Goal: Task Accomplishment & Management: Manage account settings

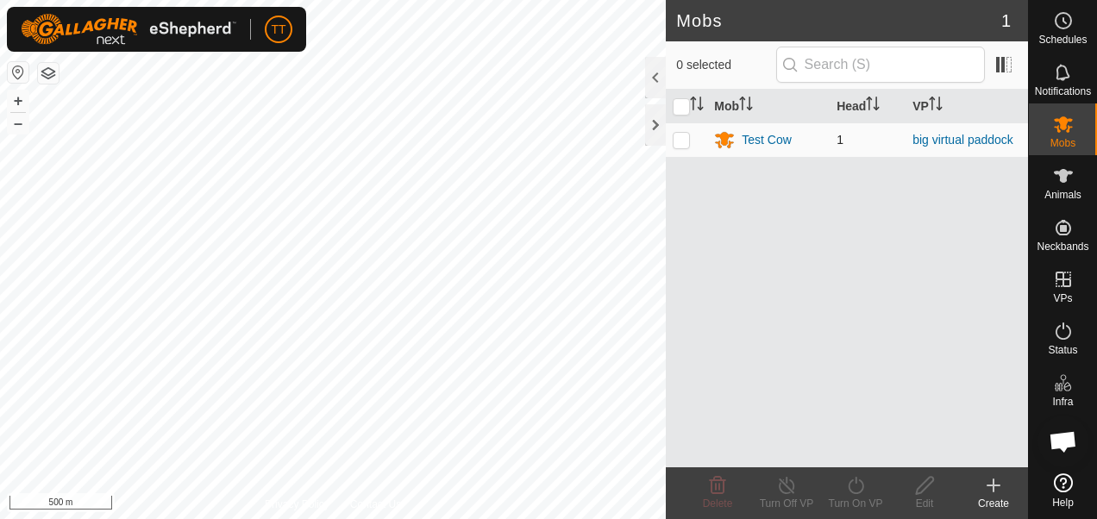
click at [683, 136] on p-checkbox at bounding box center [681, 140] width 17 height 14
checkbox input "true"
click at [986, 224] on div "Mob Head VP Test Cow 1 big virtual paddock" at bounding box center [847, 279] width 362 height 378
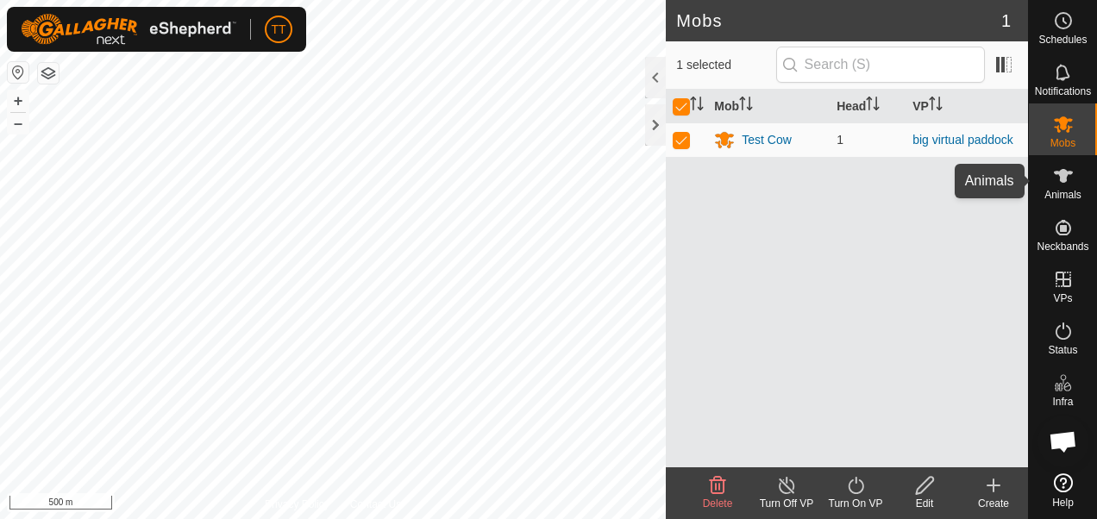
click at [1064, 183] on icon at bounding box center [1063, 176] width 21 height 21
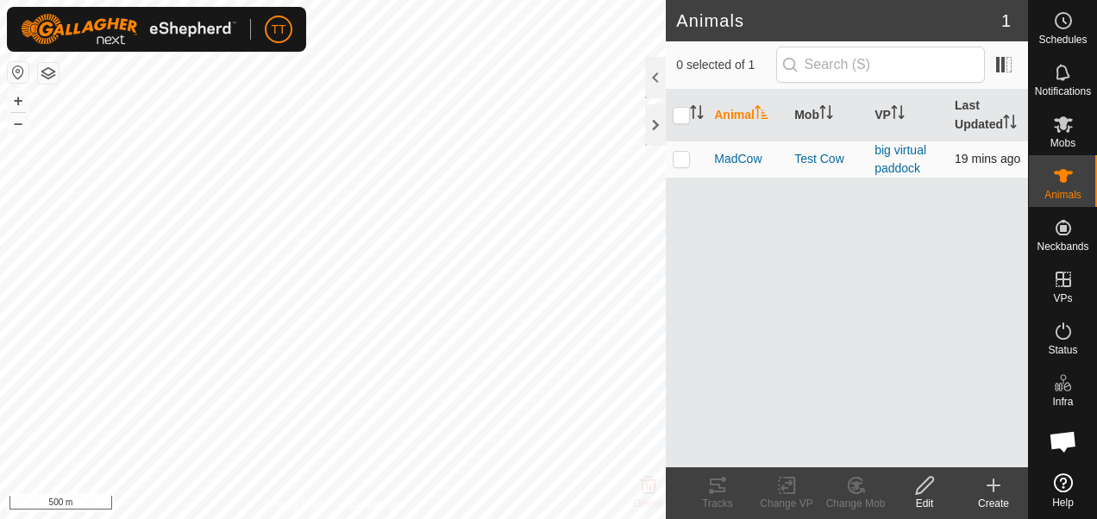
click at [681, 155] on p-checkbox at bounding box center [681, 159] width 17 height 14
checkbox input "true"
click at [908, 150] on link "big virtual paddock" at bounding box center [901, 159] width 52 height 32
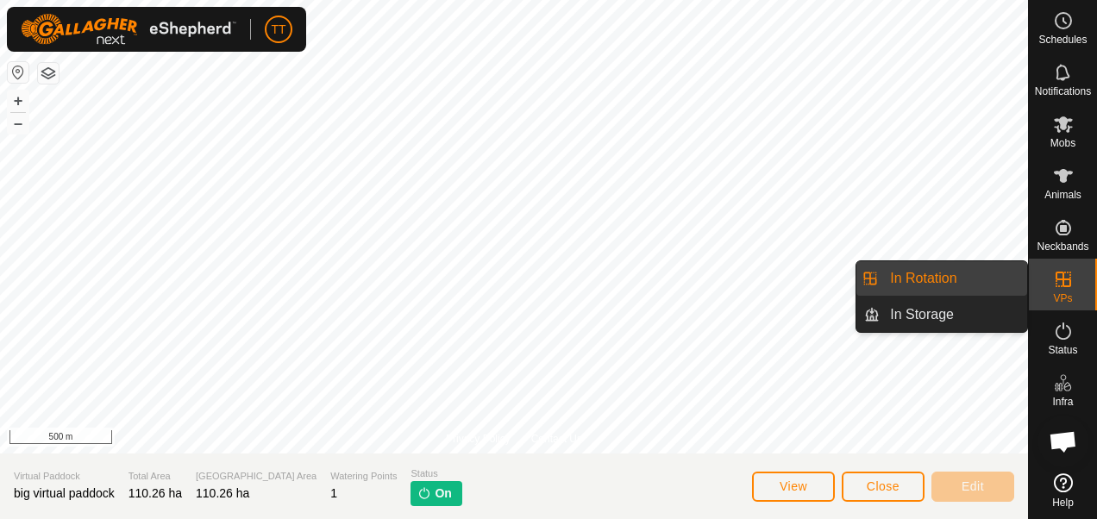
click at [1067, 284] on icon at bounding box center [1063, 279] width 21 height 21
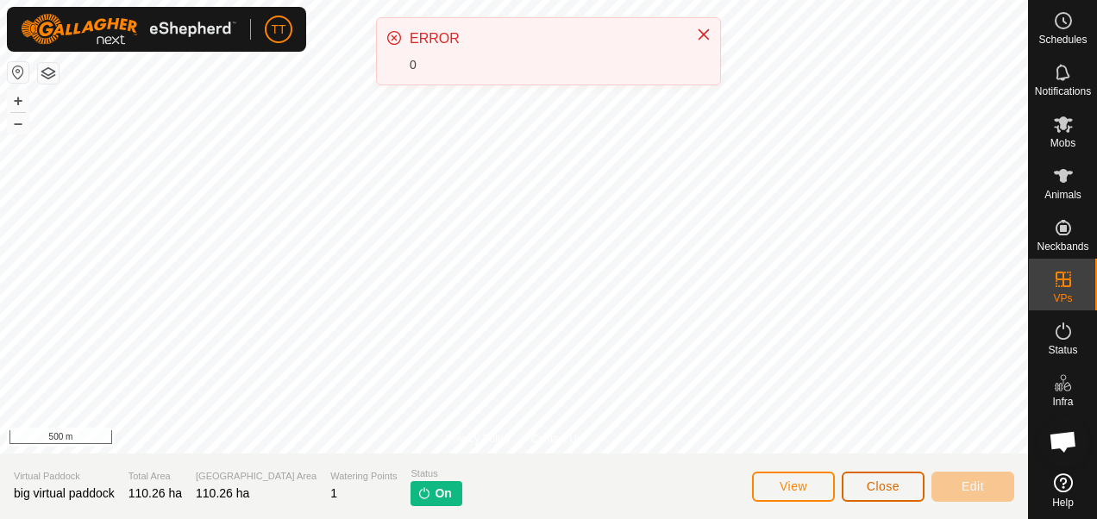
click at [894, 486] on span "Close" at bounding box center [883, 487] width 33 height 14
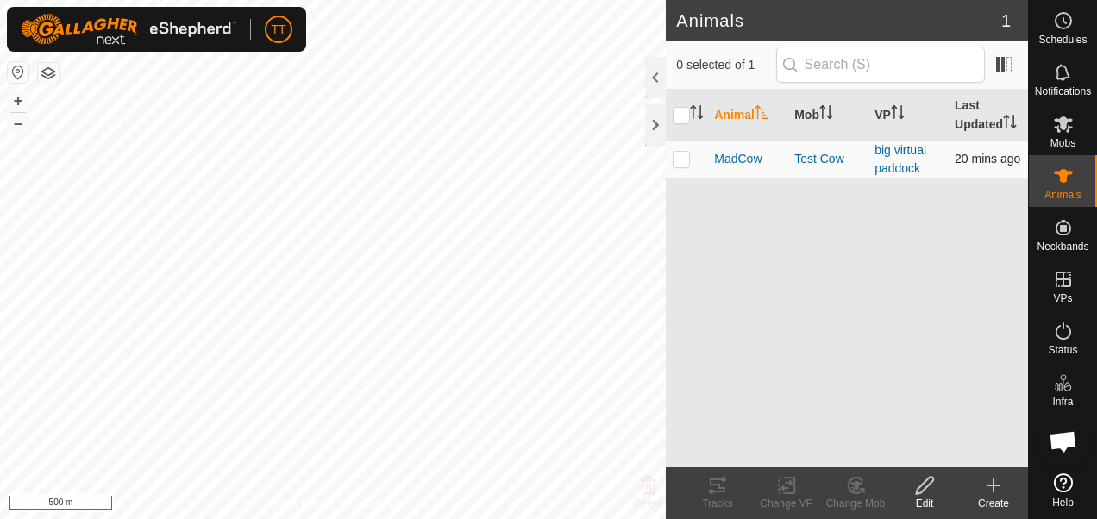
click at [685, 163] on p-checkbox at bounding box center [681, 159] width 17 height 14
checkbox input "true"
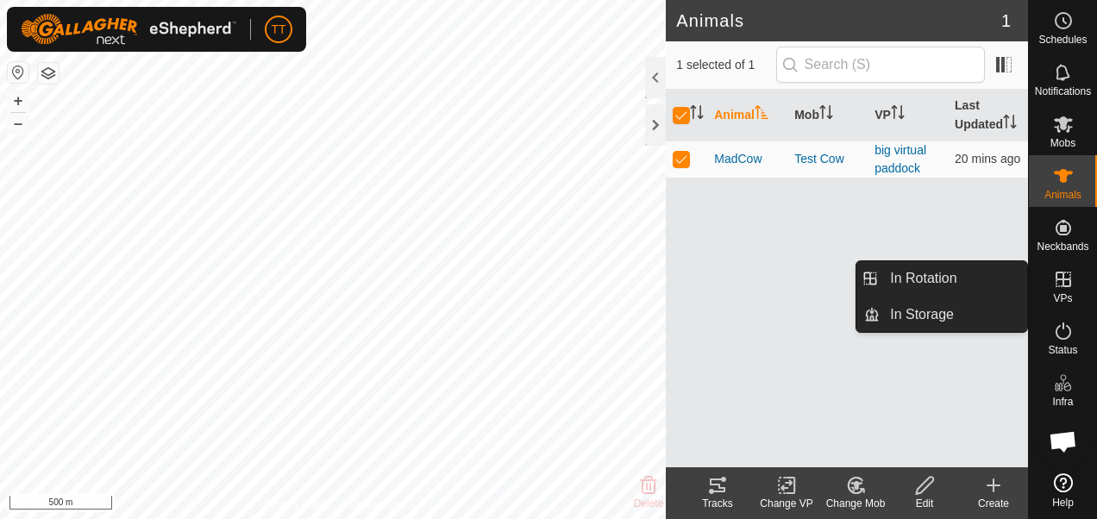
click at [1059, 283] on icon at bounding box center [1063, 279] width 21 height 21
click at [912, 279] on link "In Rotation" at bounding box center [954, 278] width 148 height 35
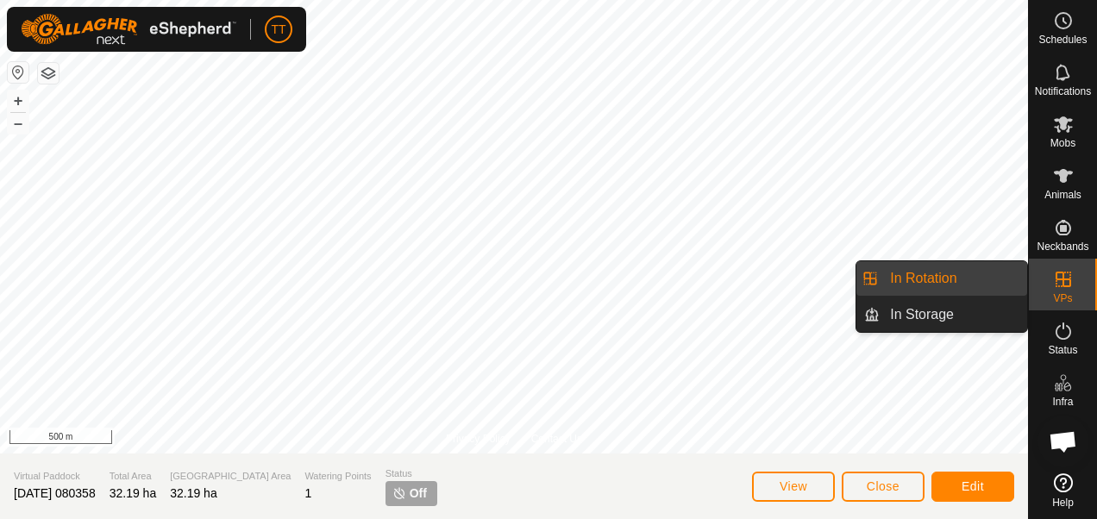
click at [928, 276] on link "In Rotation" at bounding box center [954, 278] width 148 height 35
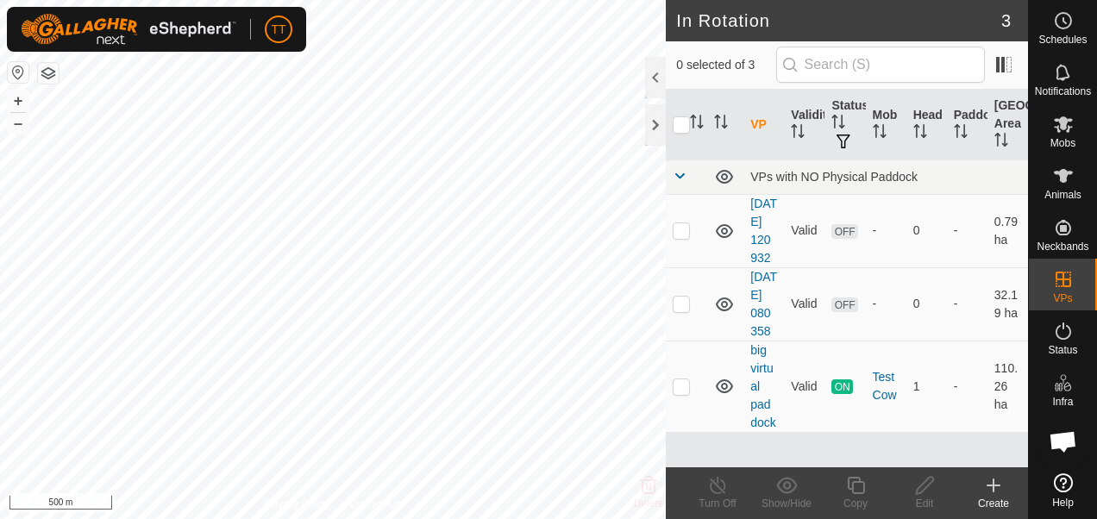
scroll to position [53, 0]
click at [755, 308] on link "[DATE] 080358" at bounding box center [763, 304] width 27 height 68
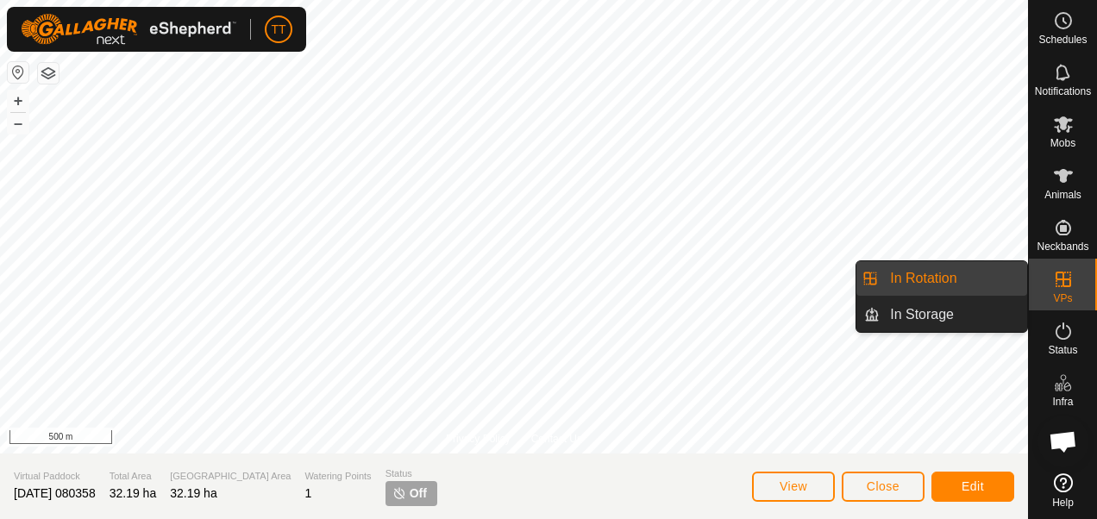
click at [936, 283] on link "In Rotation" at bounding box center [954, 278] width 148 height 35
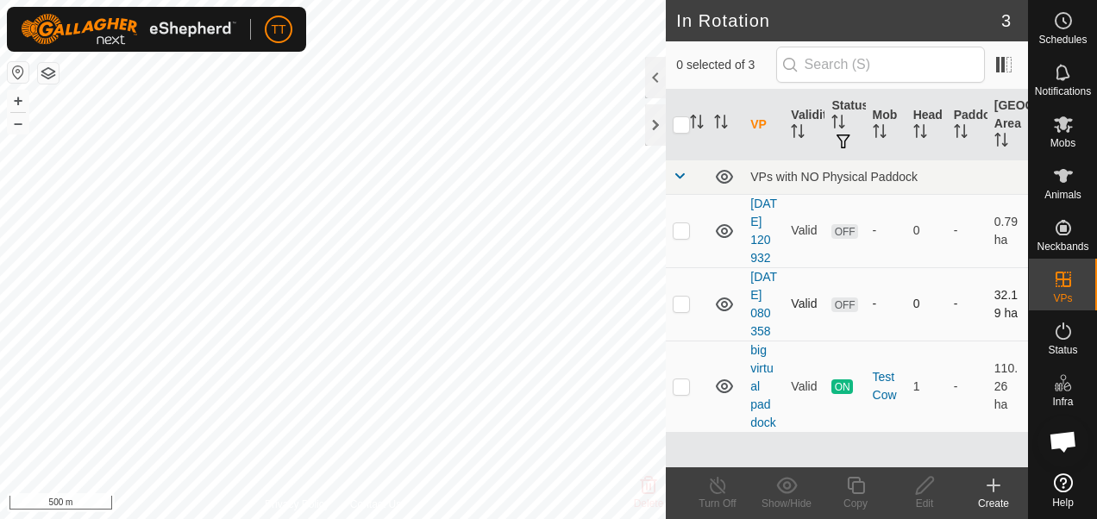
click at [690, 341] on td at bounding box center [686, 303] width 41 height 73
checkbox input "true"
click at [843, 312] on span "OFF" at bounding box center [845, 305] width 26 height 15
click at [687, 393] on p-checkbox at bounding box center [681, 387] width 17 height 14
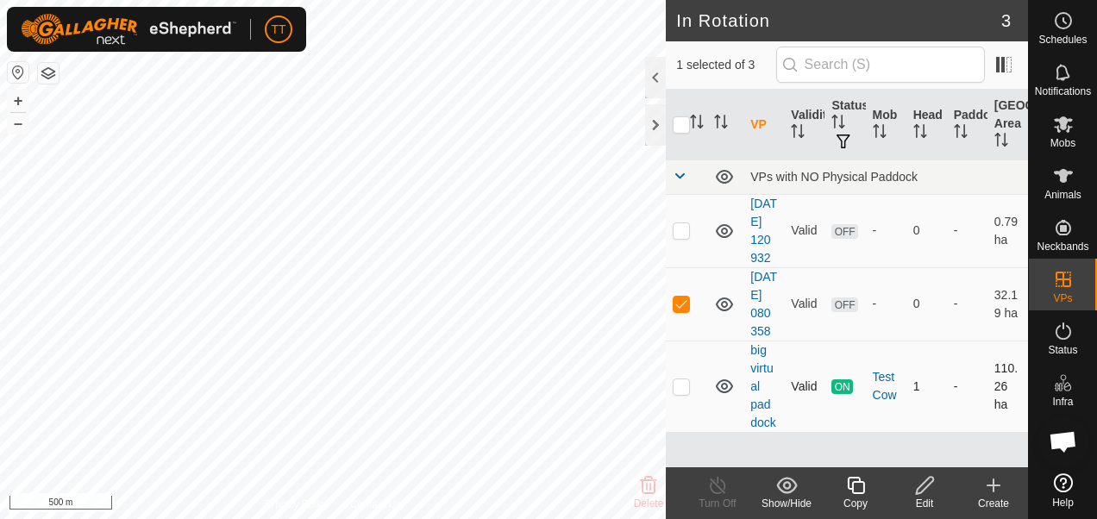
checkbox input "true"
click at [765, 417] on link "big virtual paddock" at bounding box center [763, 386] width 26 height 86
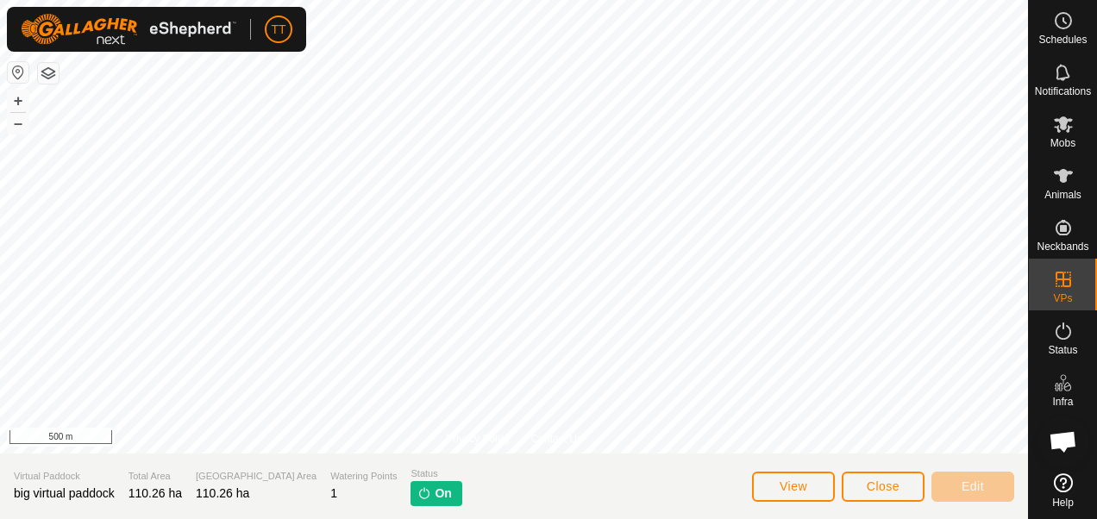
click at [435, 496] on span "On" at bounding box center [443, 494] width 16 height 18
click at [800, 487] on span "View" at bounding box center [794, 487] width 28 height 14
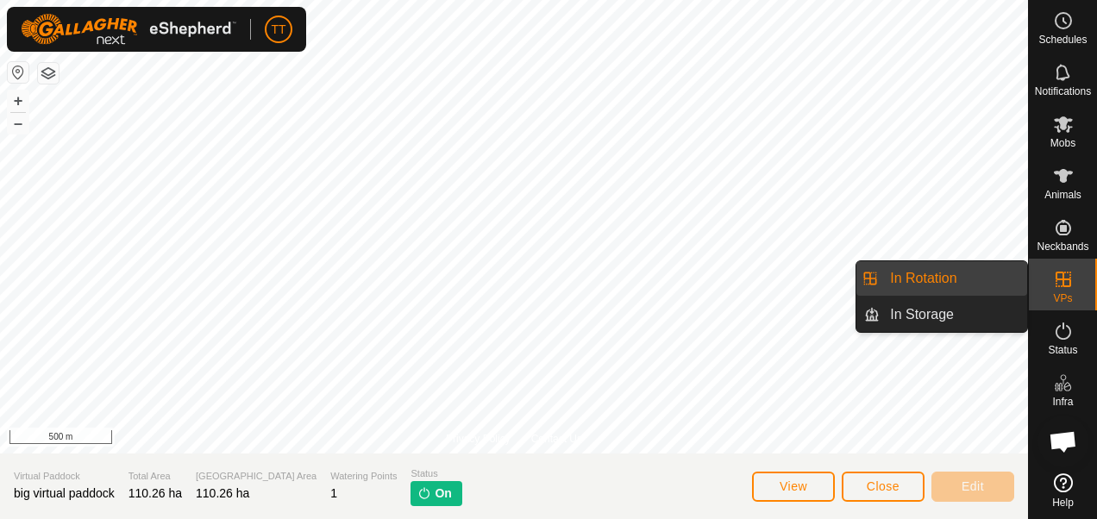
click at [925, 282] on link "In Rotation" at bounding box center [954, 278] width 148 height 35
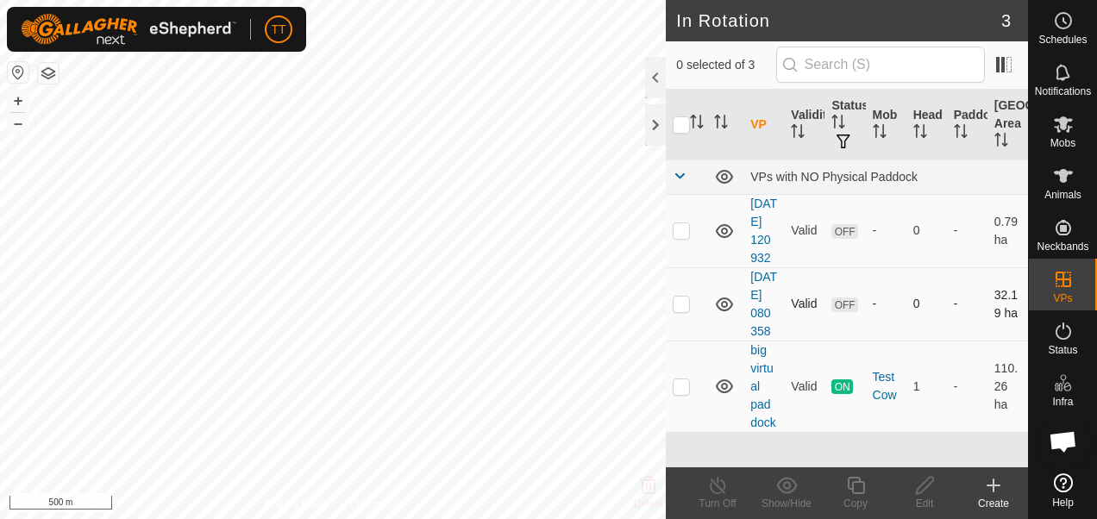
click at [681, 311] on p-checkbox at bounding box center [681, 304] width 17 height 14
checkbox input "true"
click at [756, 341] on td "[DATE] 080358" at bounding box center [764, 303] width 41 height 73
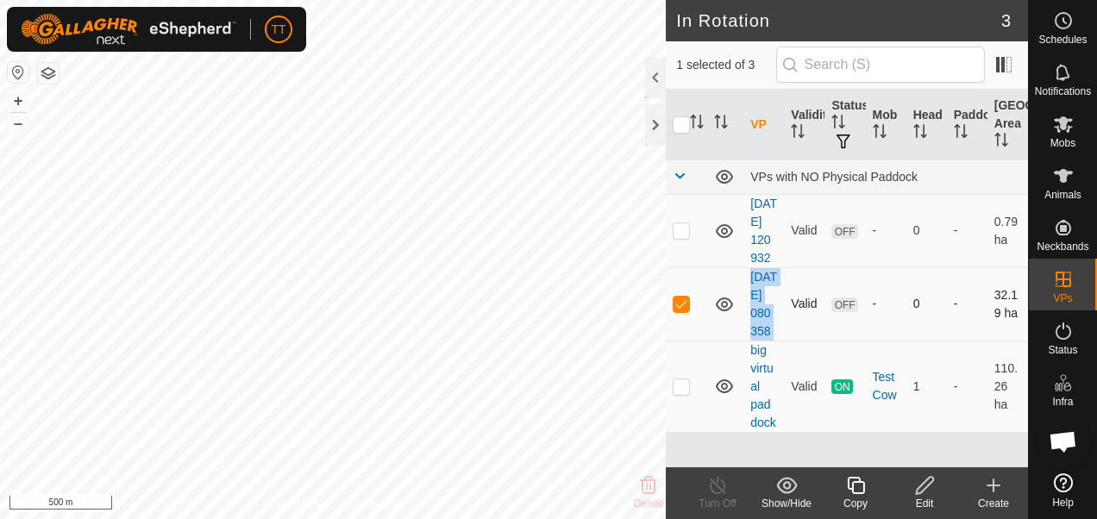
click at [756, 341] on td "[DATE] 080358" at bounding box center [764, 303] width 41 height 73
drag, startPoint x: 756, startPoint y: 357, endPoint x: 827, endPoint y: 380, distance: 75.0
click at [827, 341] on td "OFF" at bounding box center [845, 303] width 41 height 73
click at [762, 338] on link "[DATE] 080358" at bounding box center [763, 304] width 27 height 68
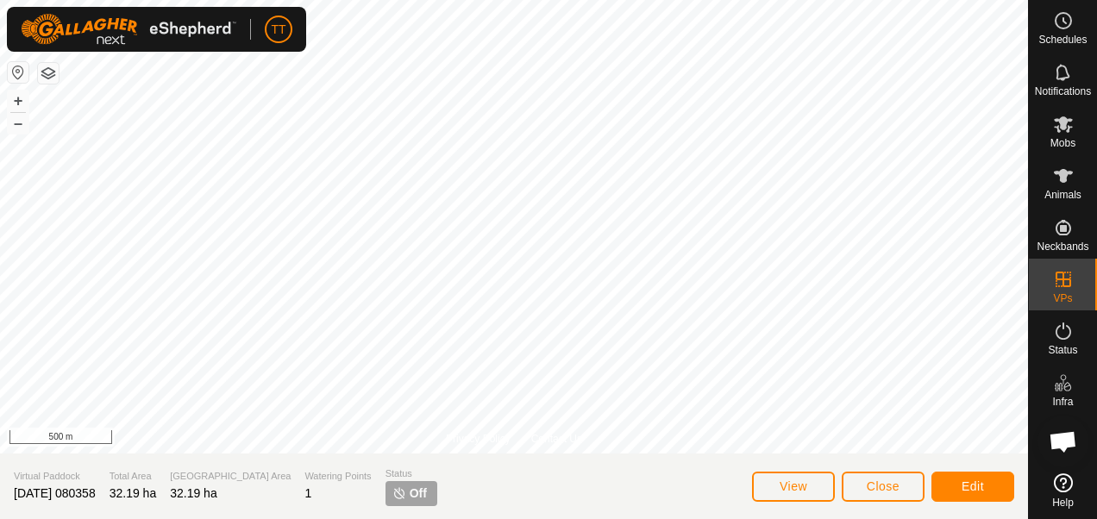
click at [410, 491] on span "Off" at bounding box center [418, 494] width 17 height 18
drag, startPoint x: 367, startPoint y: 491, endPoint x: 471, endPoint y: 491, distance: 103.5
click at [471, 491] on section "Virtual Paddock [DATE] 080358 Total Area 32.19 ha Grazing Area 32.19 ha Waterin…" at bounding box center [514, 487] width 1028 height 66
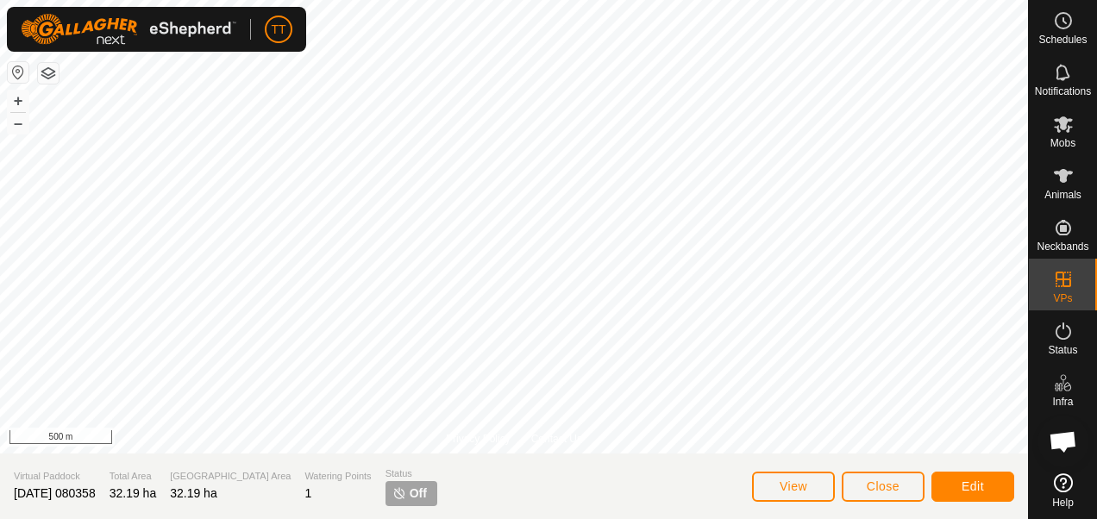
click at [386, 485] on p-tag "Off" at bounding box center [412, 493] width 52 height 25
click at [325, 481] on span "Watering Points" at bounding box center [337, 476] width 66 height 15
click at [1064, 181] on icon at bounding box center [1063, 176] width 19 height 14
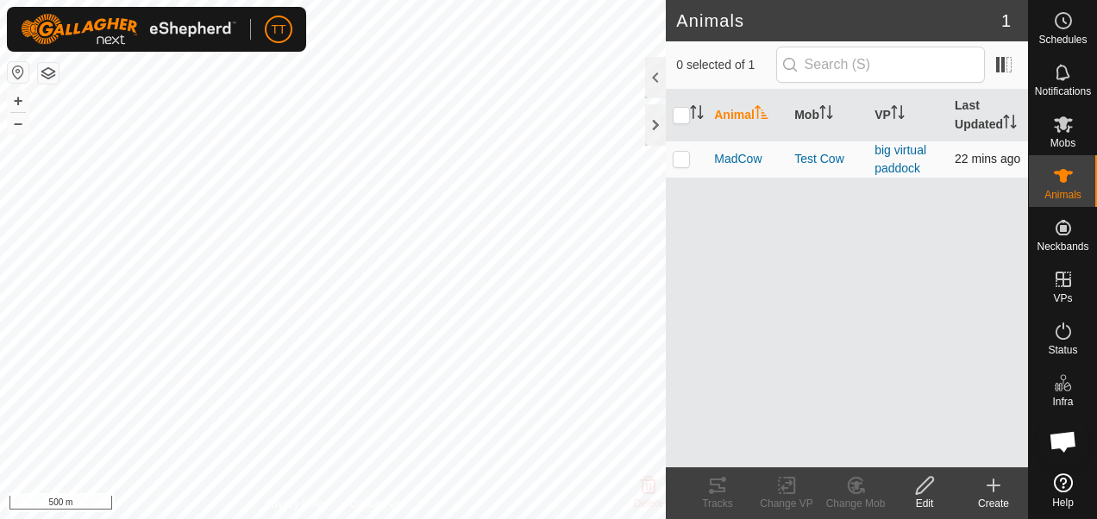
click at [683, 160] on p-checkbox at bounding box center [681, 159] width 17 height 14
checkbox input "true"
click at [745, 160] on span "MadCow" at bounding box center [737, 159] width 47 height 18
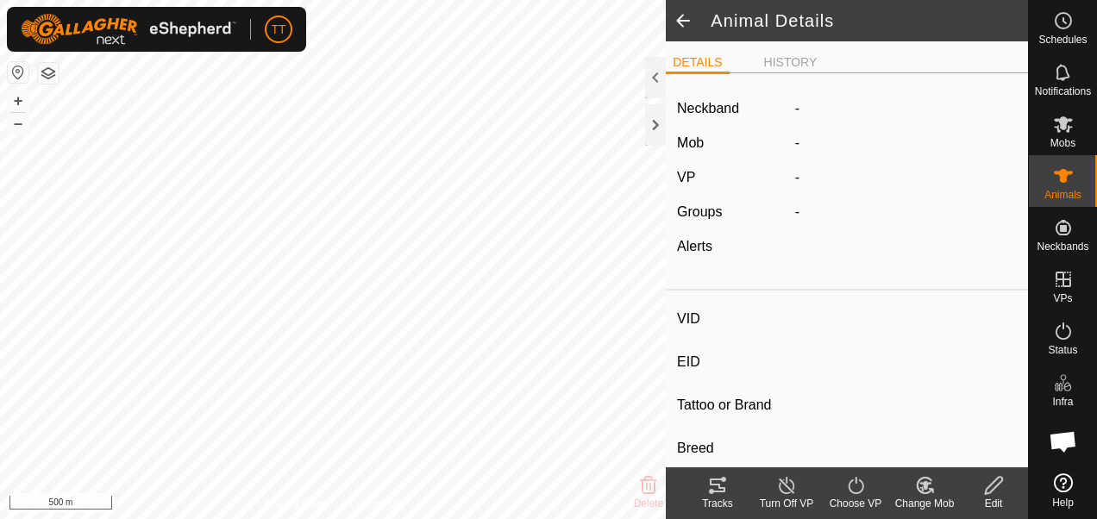
type input "MadCow"
type input "-"
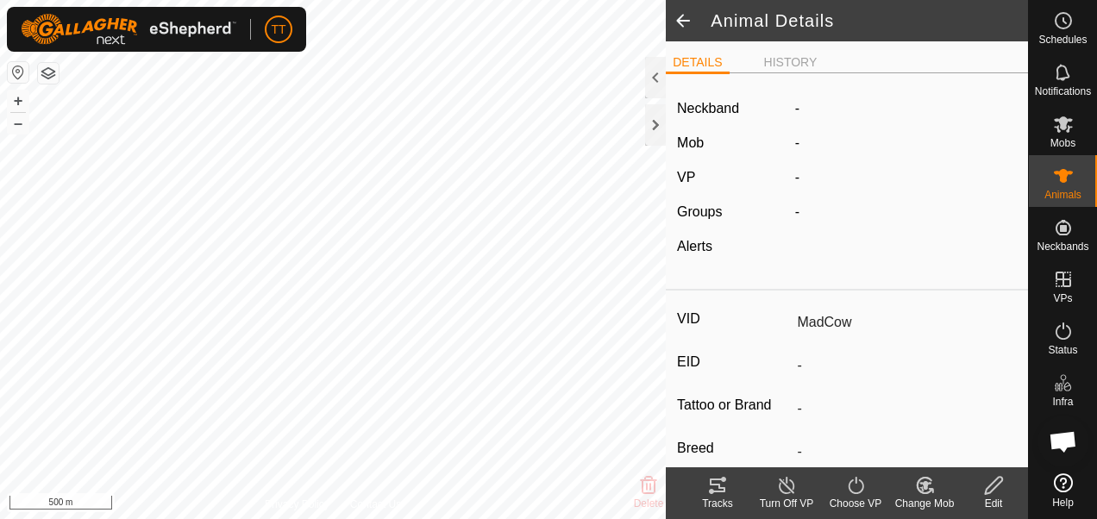
type input "0 kg"
type input "-"
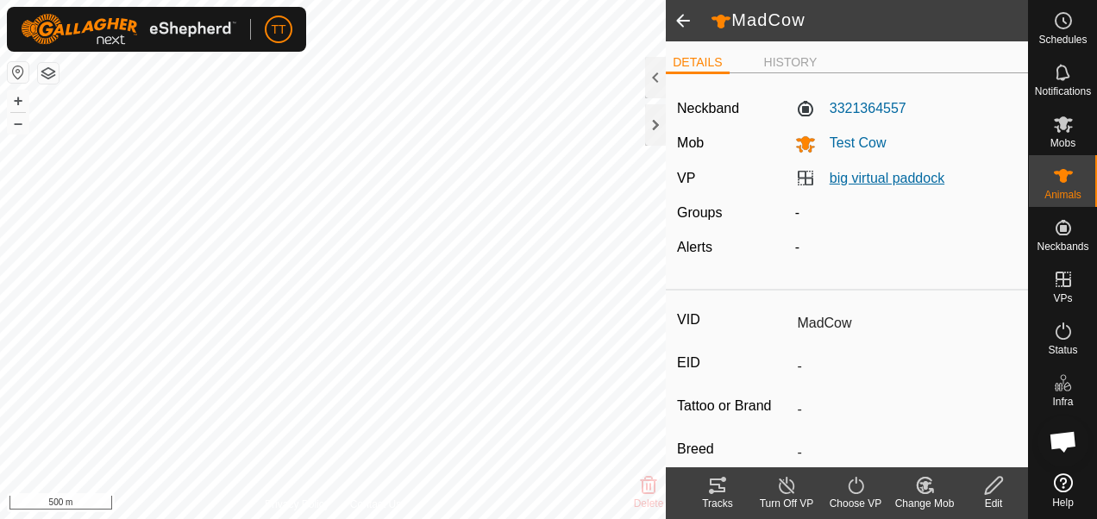
click at [883, 180] on link "big virtual paddock" at bounding box center [887, 178] width 115 height 15
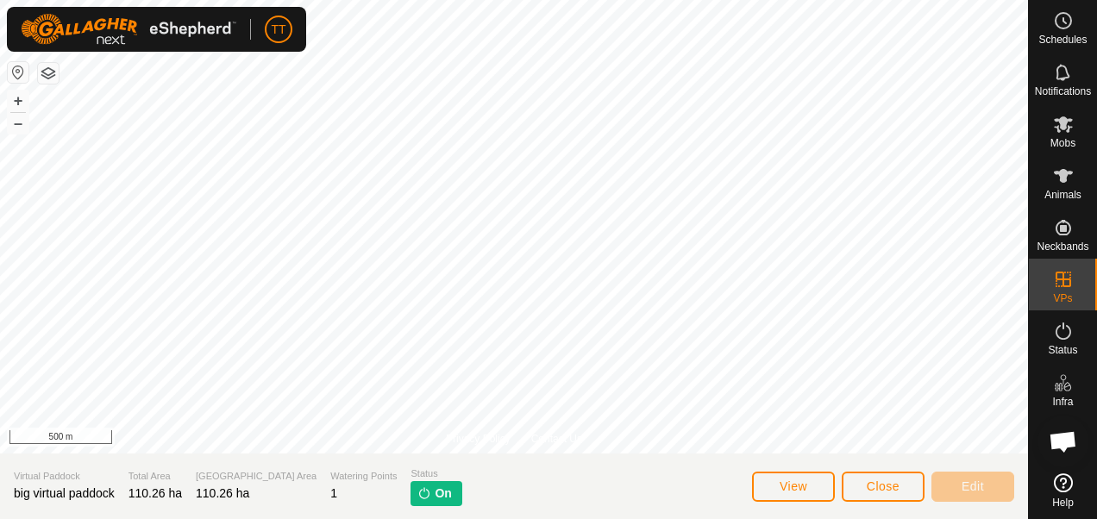
click at [435, 496] on span "On" at bounding box center [443, 494] width 16 height 18
click at [1064, 181] on icon at bounding box center [1063, 176] width 19 height 14
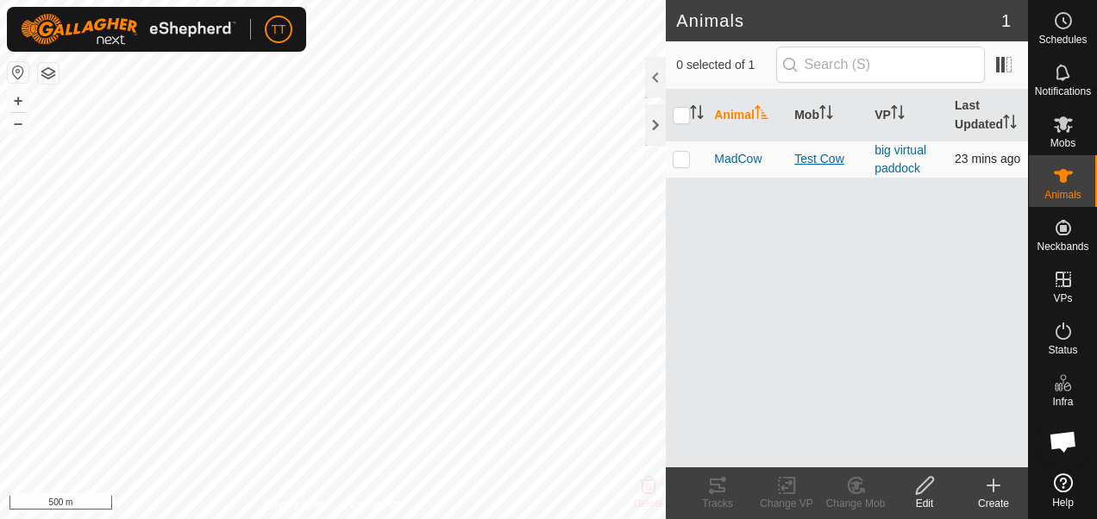
drag, startPoint x: 1064, startPoint y: 181, endPoint x: 842, endPoint y: 158, distance: 223.8
click at [842, 158] on div "Schedules Notifications Mobs Animals Neckbands VPs Status Infra Heatmap Help An…" at bounding box center [548, 259] width 1097 height 519
drag, startPoint x: 842, startPoint y: 158, endPoint x: 903, endPoint y: 164, distance: 61.5
click at [903, 164] on link "big virtual paddock" at bounding box center [901, 159] width 52 height 32
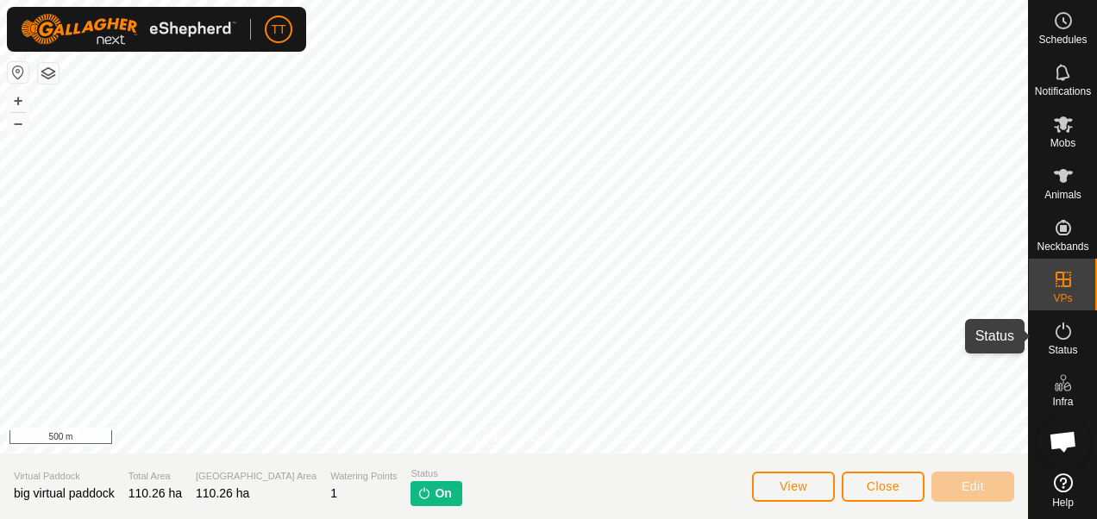
click at [1066, 340] on icon at bounding box center [1063, 331] width 21 height 21
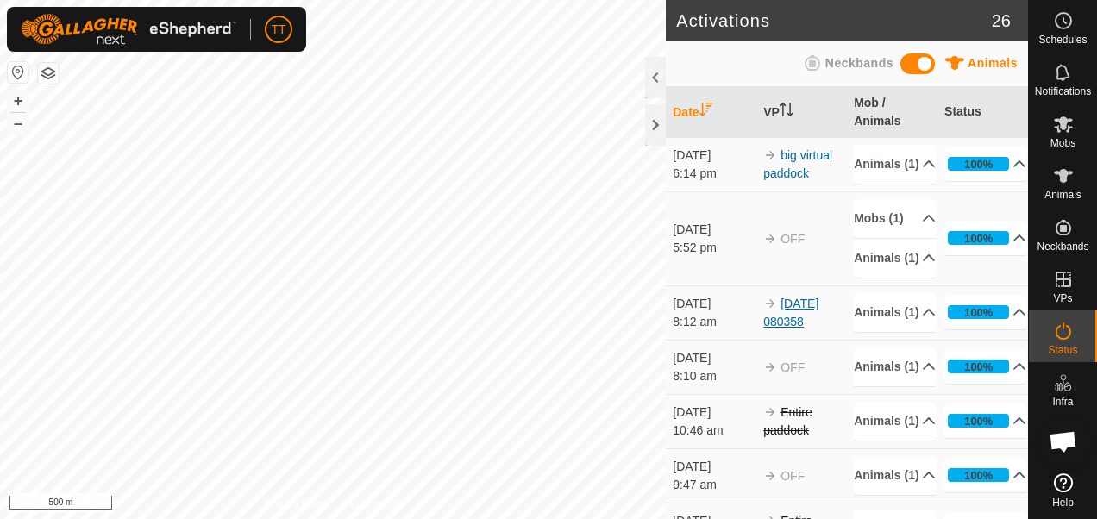
click at [800, 329] on link "[DATE] 080358" at bounding box center [790, 313] width 55 height 32
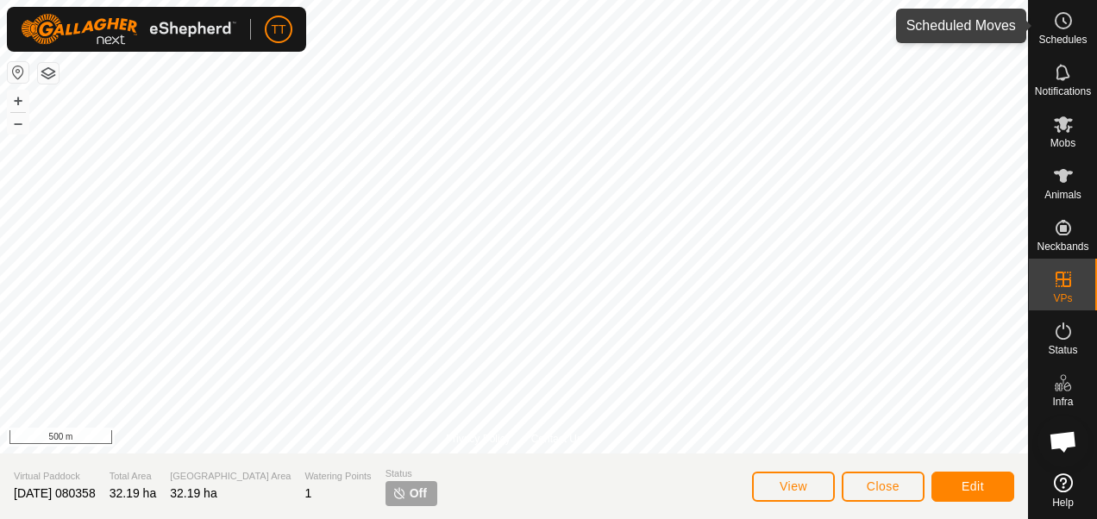
click at [1060, 33] on es-schedule-vp-svg-icon at bounding box center [1063, 21] width 31 height 28
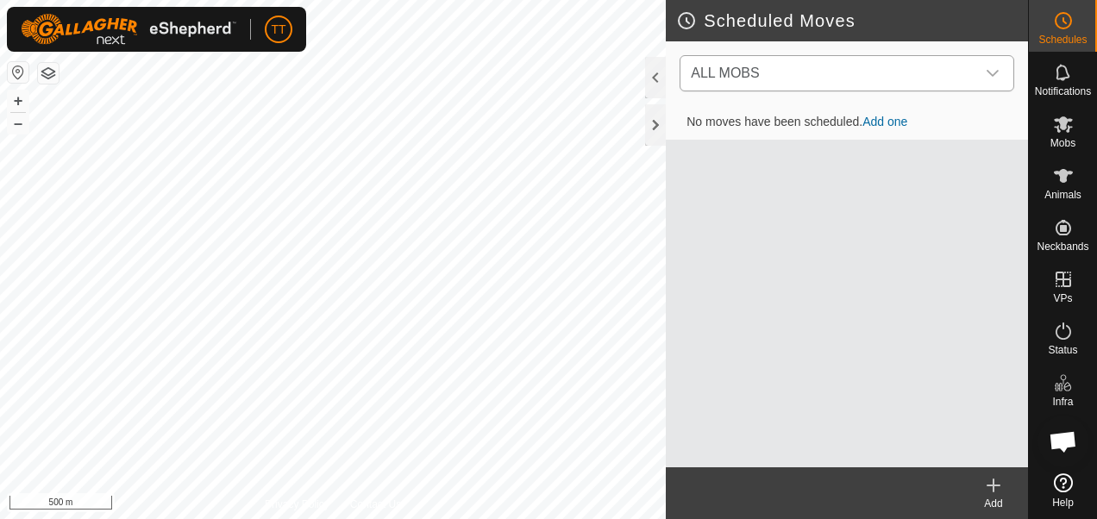
click at [995, 74] on icon "dropdown trigger" at bounding box center [993, 73] width 12 height 7
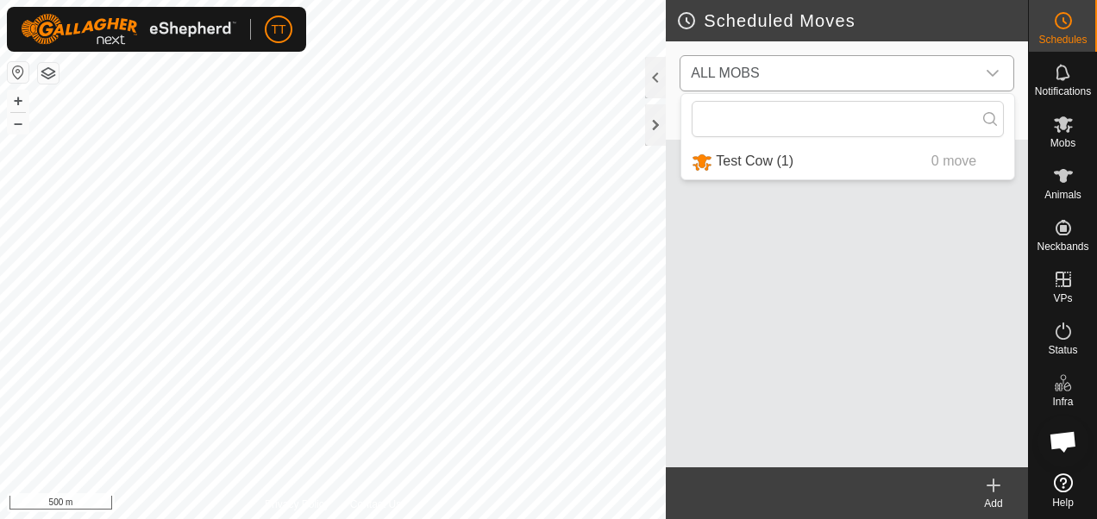
click at [754, 162] on li "Test Cow (1) 0 move" at bounding box center [847, 161] width 333 height 35
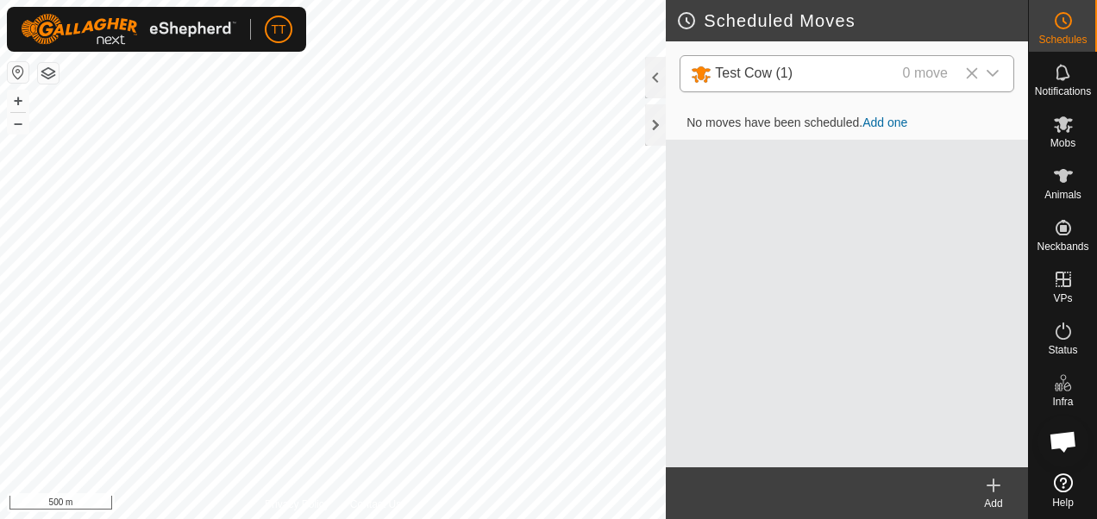
click at [888, 121] on link "Add one" at bounding box center [885, 123] width 45 height 14
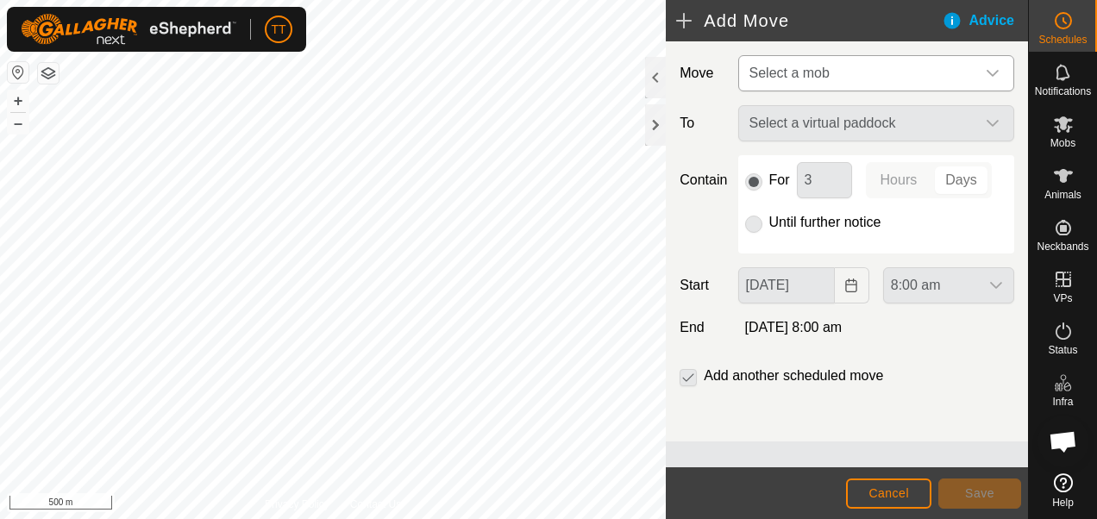
click at [992, 69] on icon "dropdown trigger" at bounding box center [993, 73] width 14 height 14
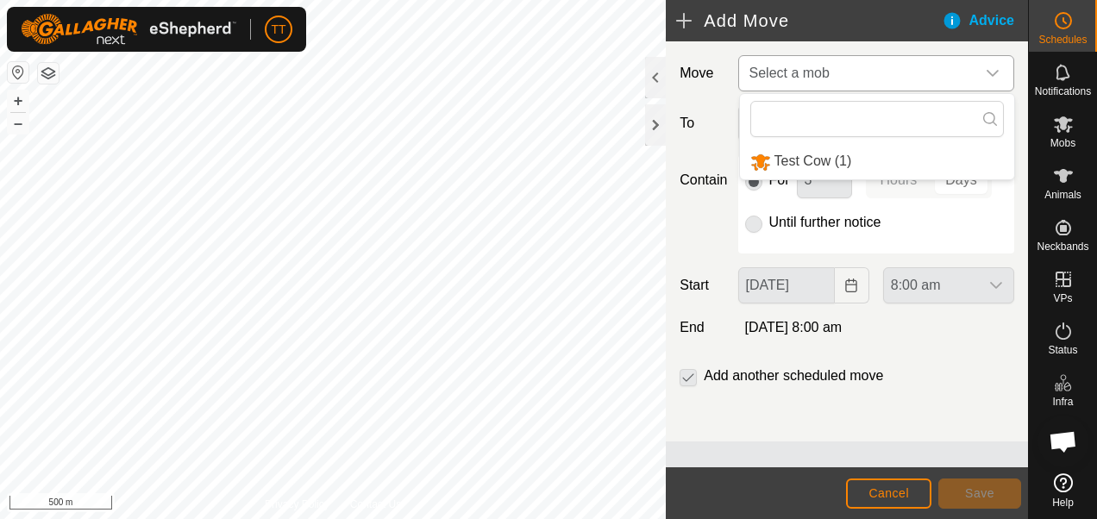
click at [819, 155] on li "Test Cow (1)" at bounding box center [877, 161] width 274 height 35
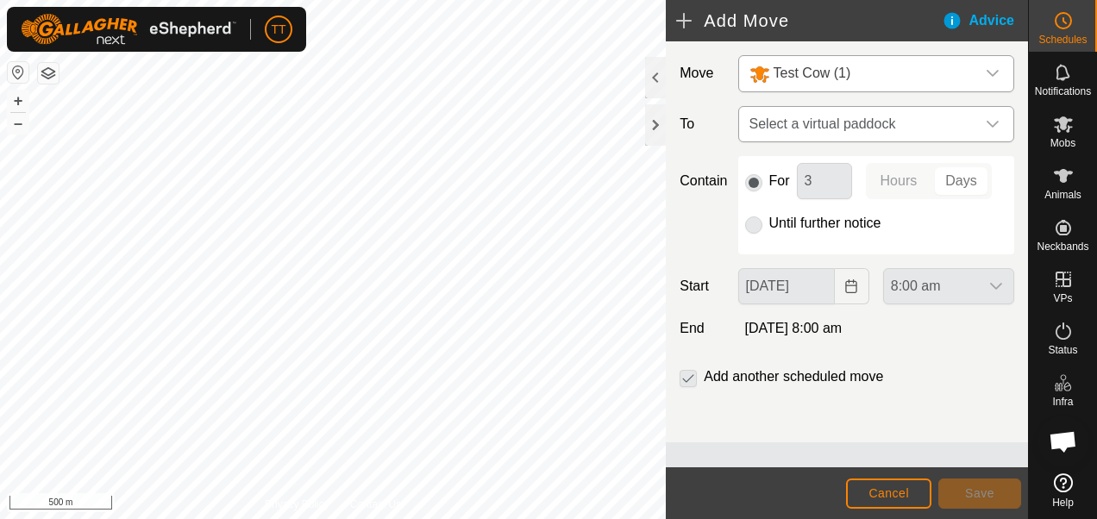
click at [987, 126] on icon "dropdown trigger" at bounding box center [993, 124] width 14 height 14
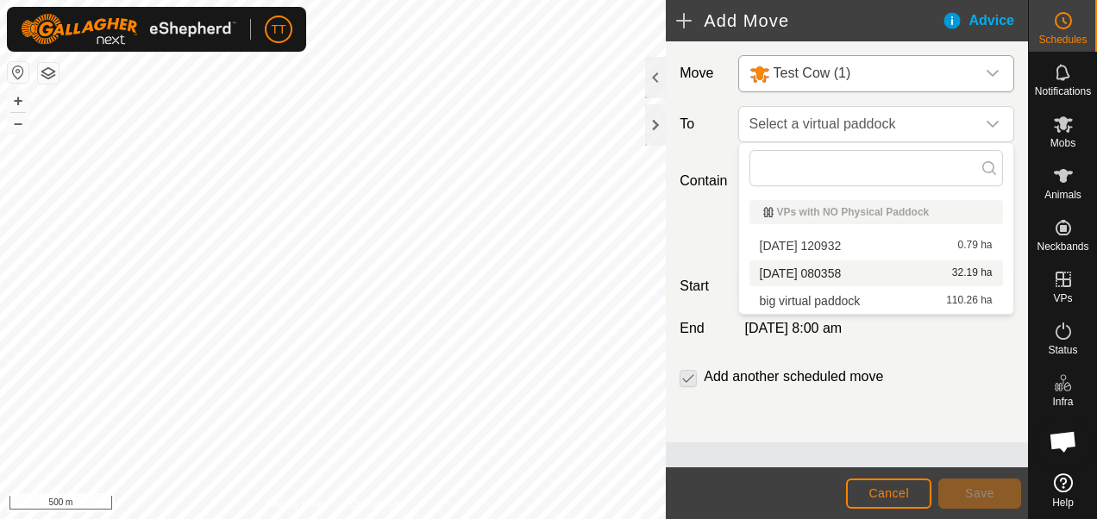
click at [807, 270] on li "[DATE] 080358 32.19 ha" at bounding box center [877, 274] width 254 height 26
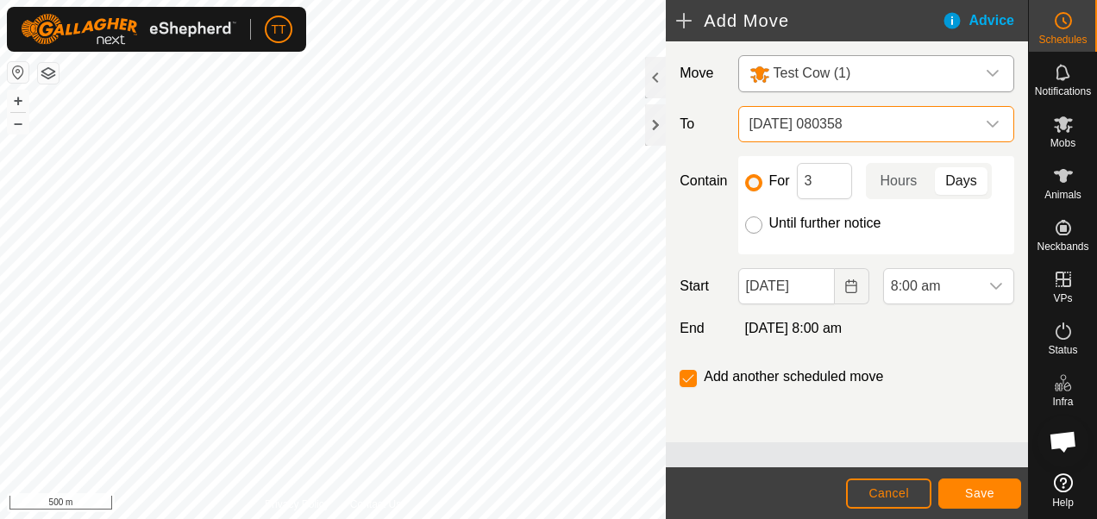
click at [754, 223] on input "Until further notice" at bounding box center [753, 225] width 17 height 17
radio input "true"
checkbox input "false"
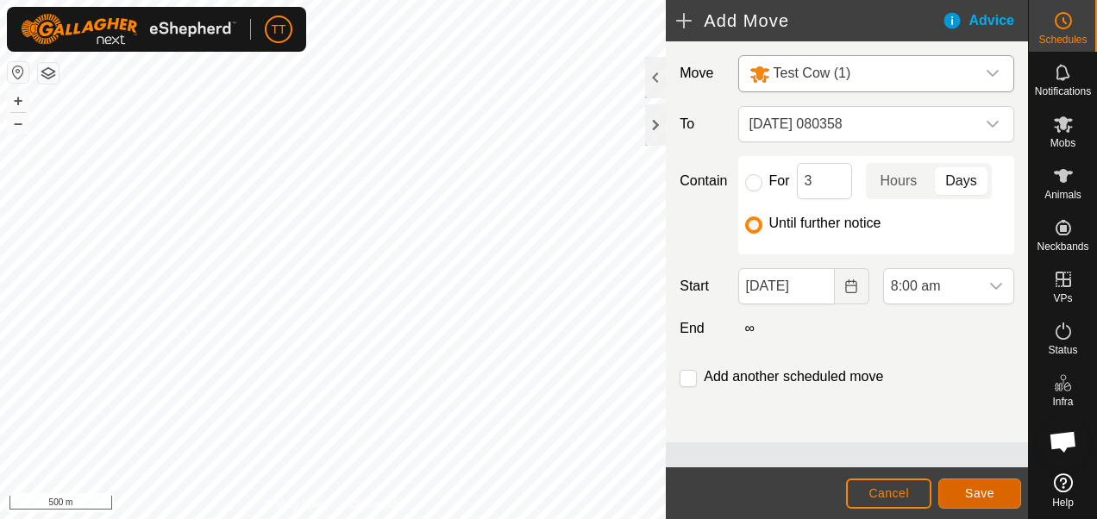
click at [981, 492] on span "Save" at bounding box center [979, 494] width 29 height 14
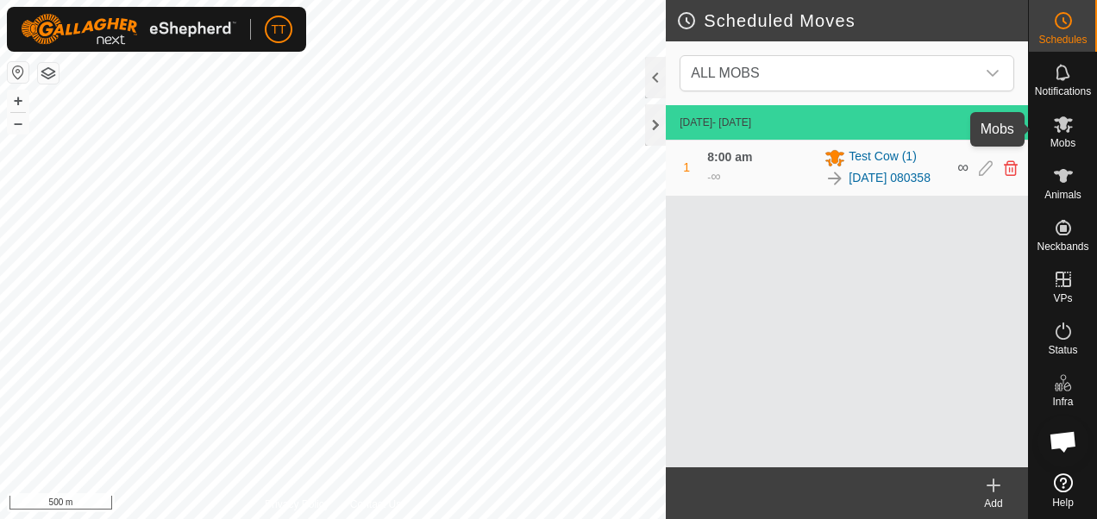
click at [1070, 124] on icon at bounding box center [1063, 124] width 21 height 21
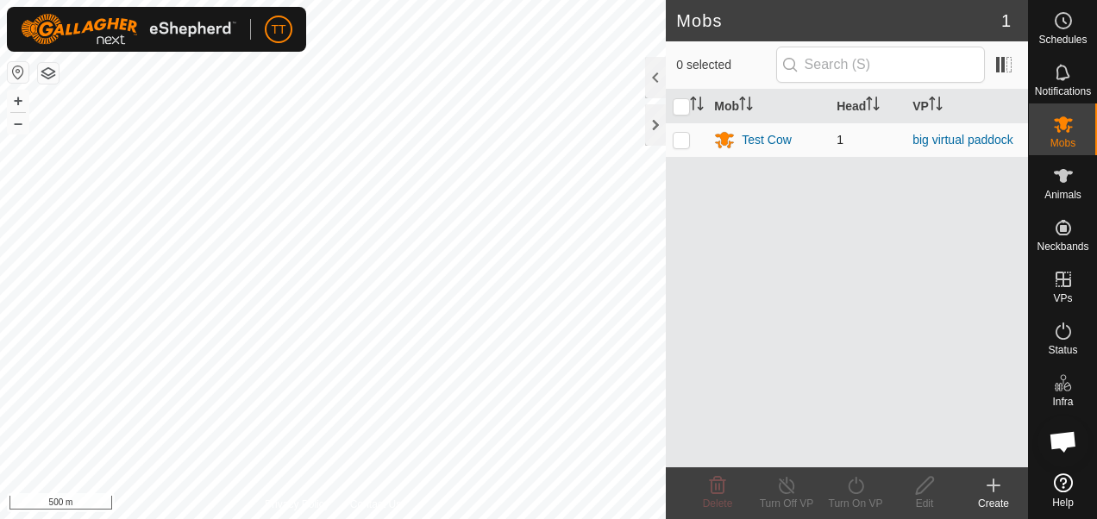
click at [684, 137] on p-checkbox at bounding box center [681, 140] width 17 height 14
checkbox input "true"
click at [785, 490] on icon at bounding box center [787, 485] width 22 height 21
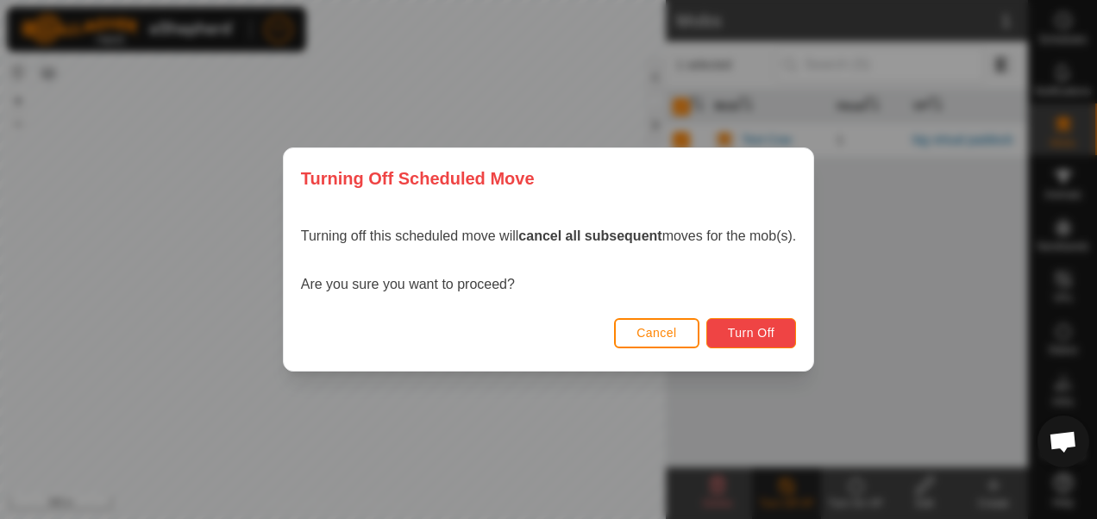
click at [757, 335] on span "Turn Off" at bounding box center [751, 333] width 47 height 14
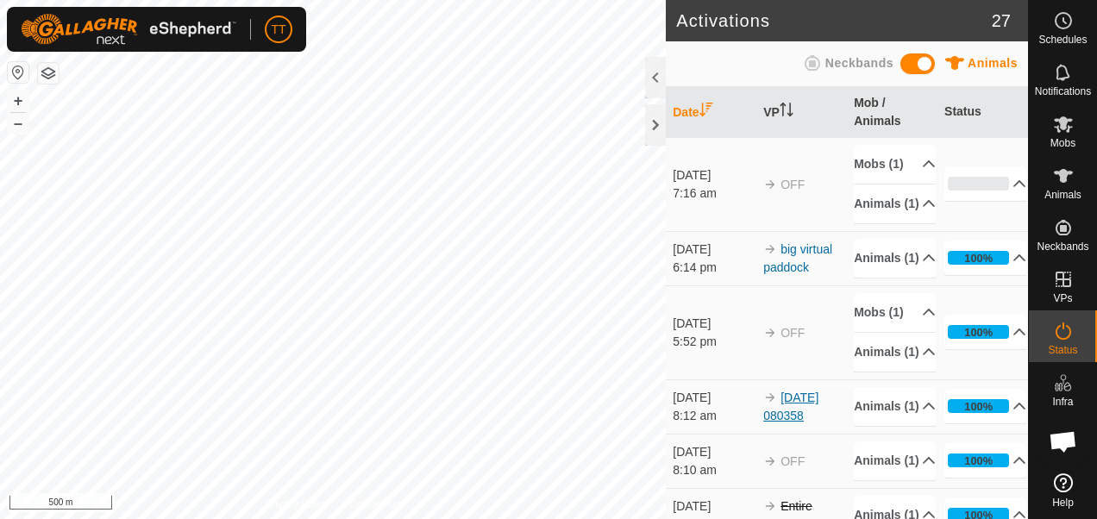
click at [800, 423] on link "[DATE] 080358" at bounding box center [790, 407] width 55 height 32
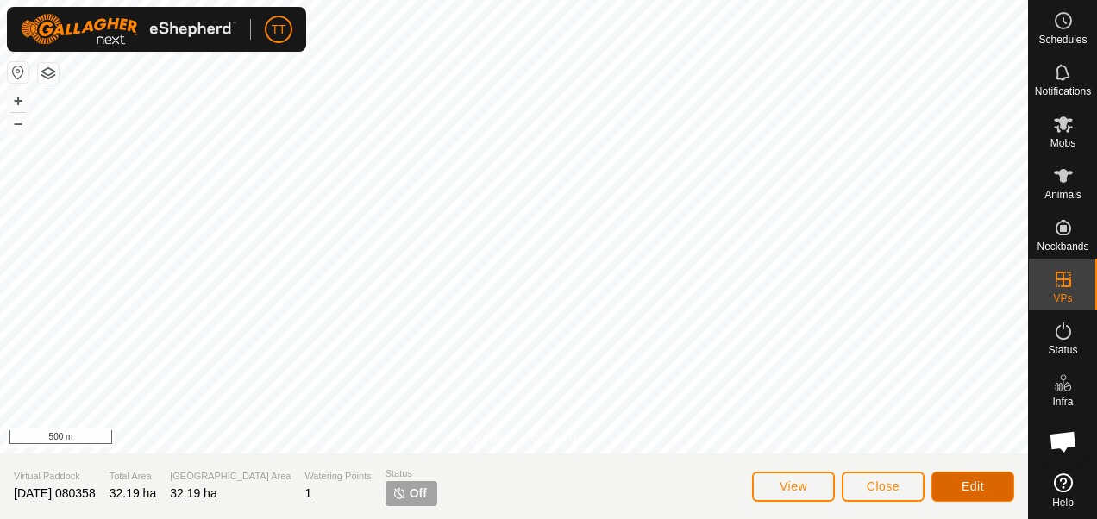
click at [983, 485] on span "Edit" at bounding box center [973, 487] width 22 height 14
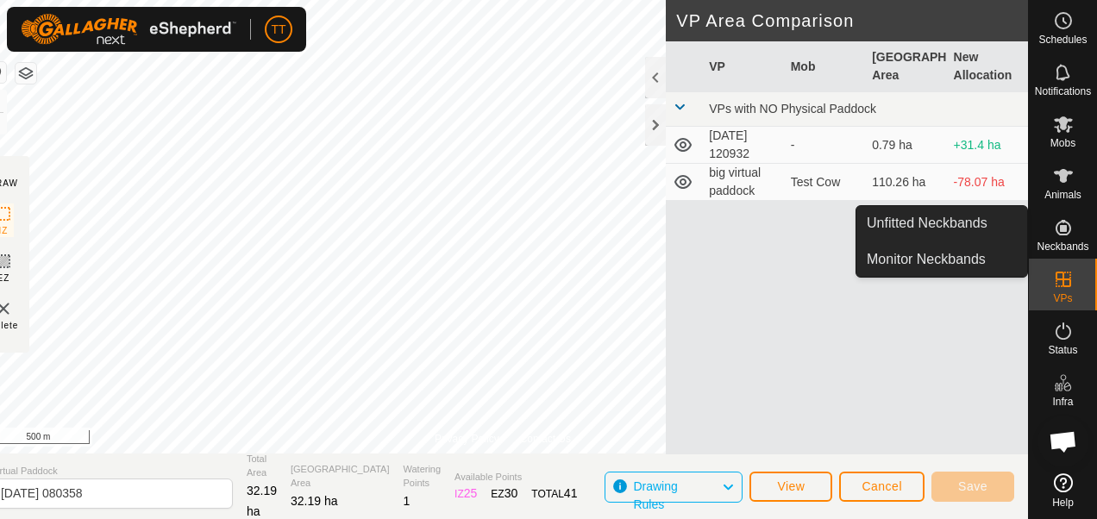
click at [1064, 235] on icon at bounding box center [1063, 227] width 21 height 21
click at [957, 261] on link "Monitor Neckbands" at bounding box center [942, 259] width 171 height 35
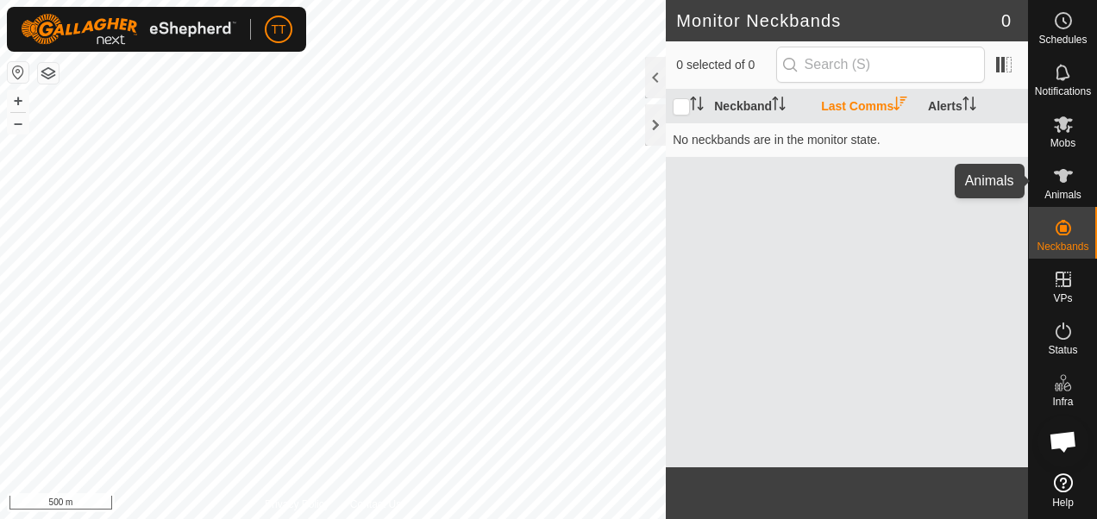
click at [1068, 186] on es-animals-svg-icon at bounding box center [1063, 176] width 31 height 28
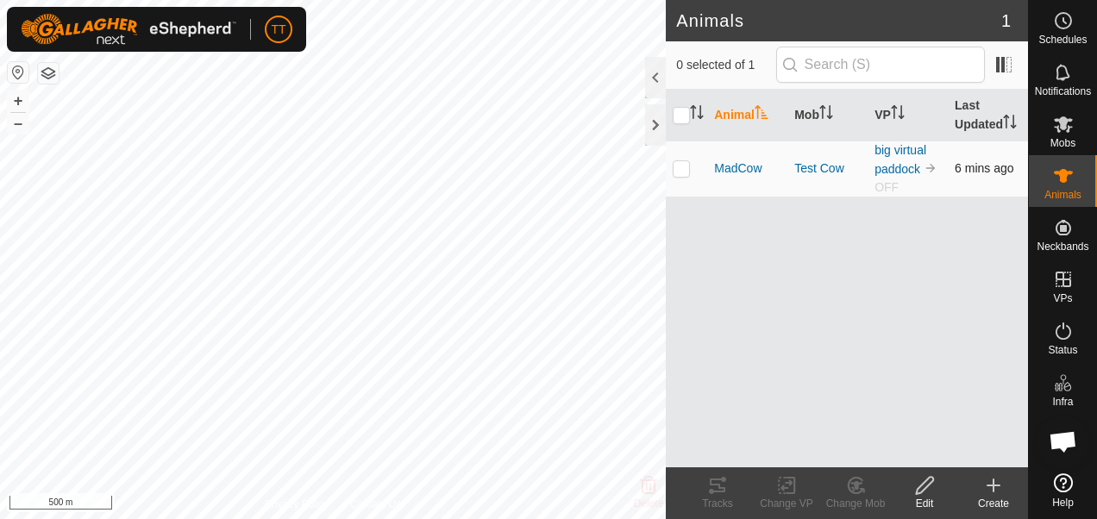
click at [687, 166] on p-checkbox at bounding box center [681, 168] width 17 height 14
checkbox input "true"
click at [717, 488] on icon at bounding box center [717, 485] width 21 height 21
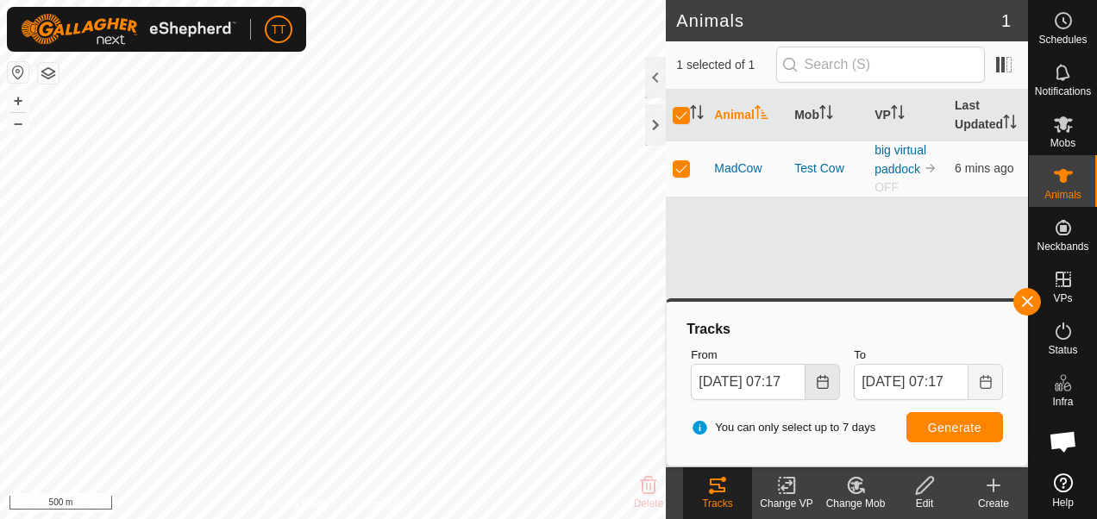
click at [816, 384] on icon "Choose Date" at bounding box center [823, 382] width 14 height 14
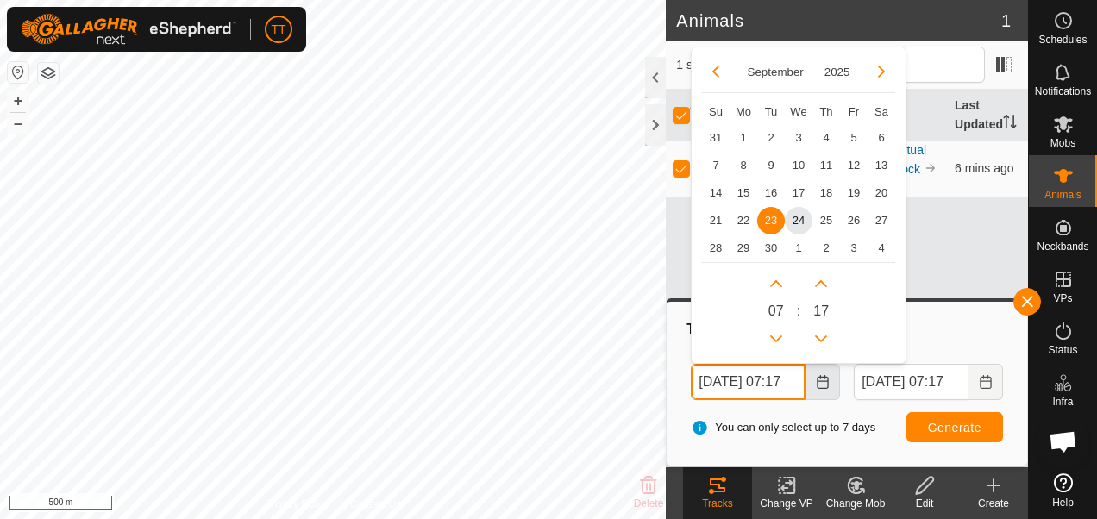
scroll to position [0, 17]
click at [801, 188] on span "17" at bounding box center [799, 193] width 28 height 28
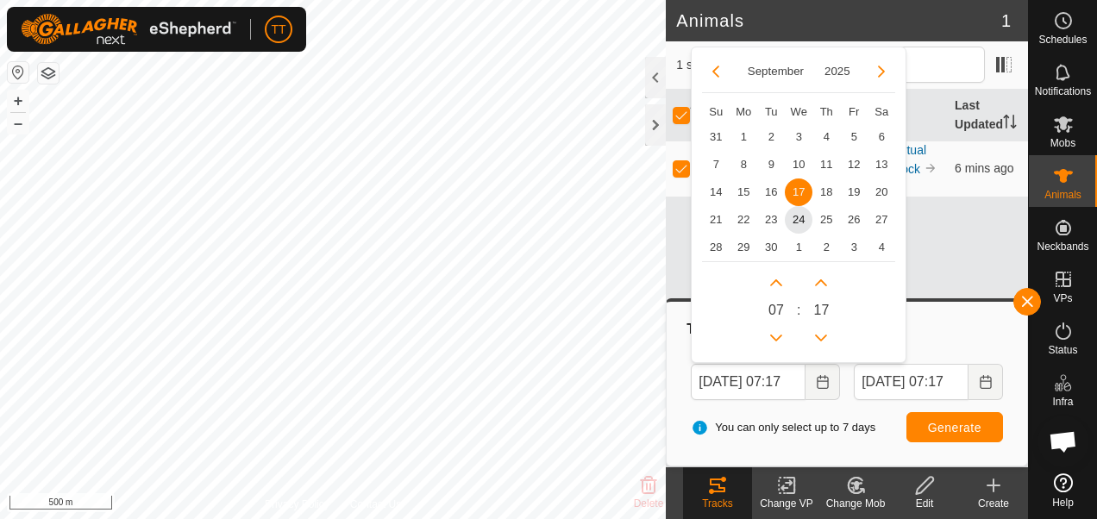
type input "[DATE] 07:17"
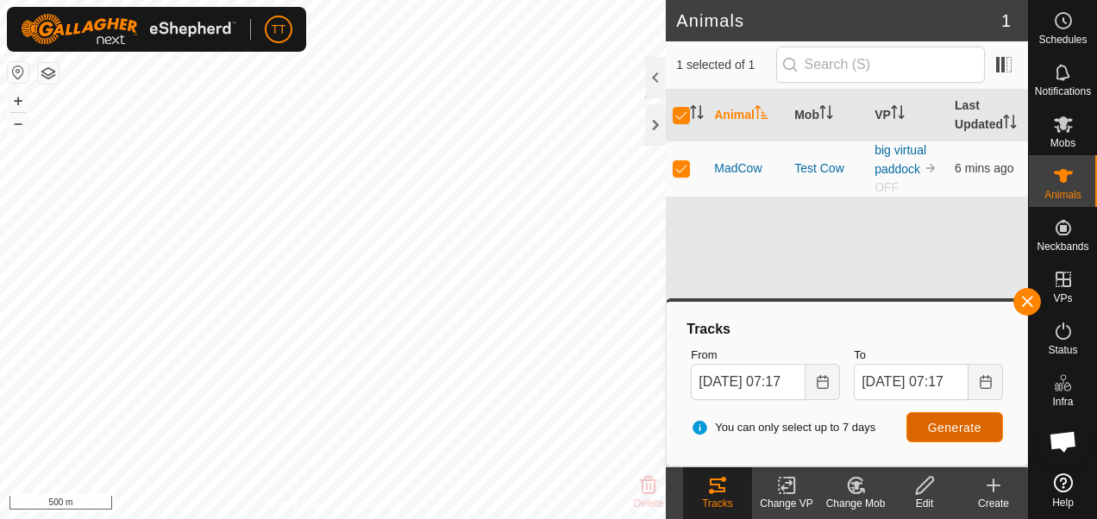
scroll to position [0, 0]
click at [951, 426] on span "Generate" at bounding box center [954, 428] width 53 height 14
click at [19, 99] on button "+" at bounding box center [18, 101] width 21 height 21
click at [16, 95] on button "+" at bounding box center [18, 101] width 21 height 21
click at [656, 121] on div at bounding box center [655, 124] width 21 height 41
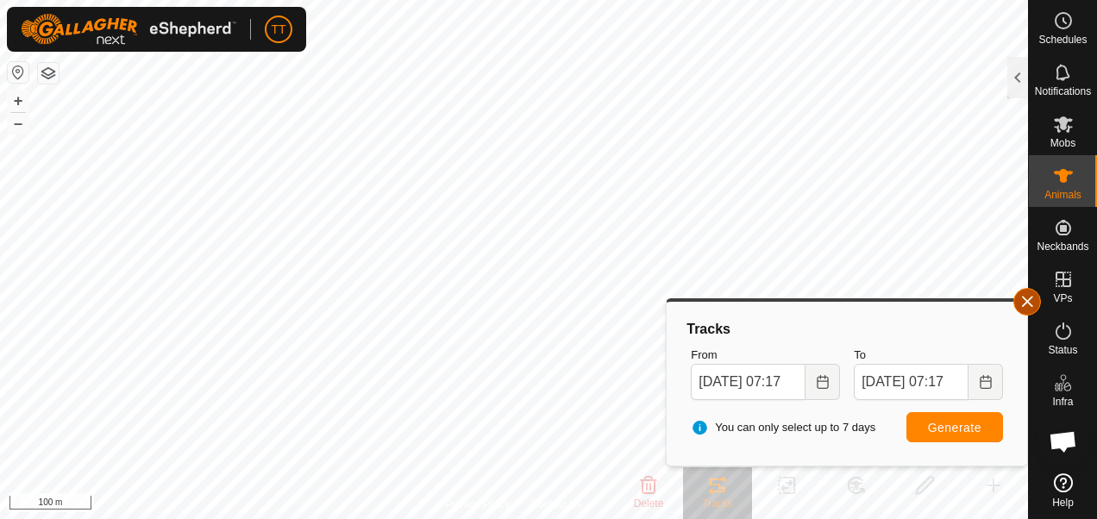
click at [1026, 300] on button "button" at bounding box center [1028, 302] width 28 height 28
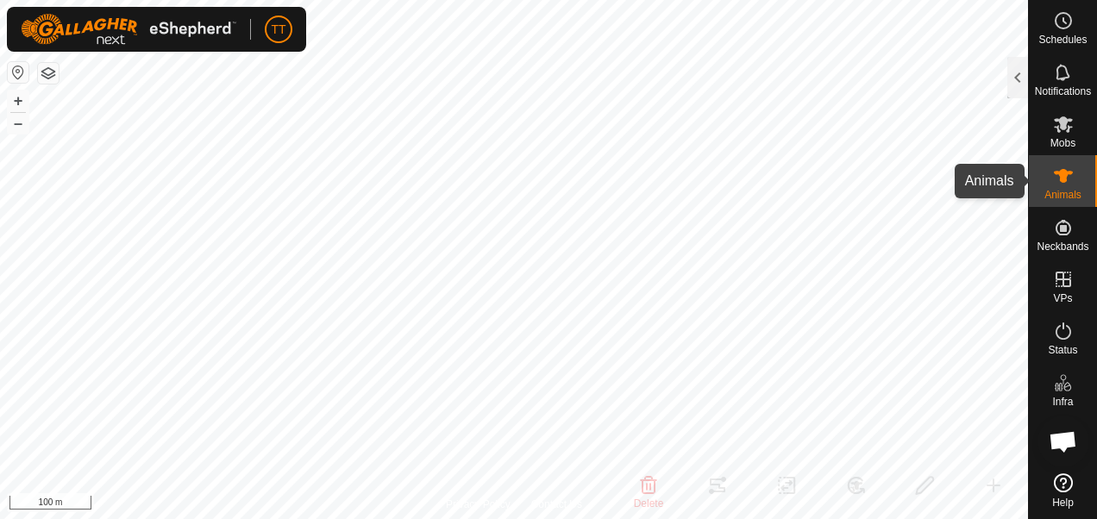
click at [1070, 191] on span "Animals" at bounding box center [1063, 195] width 37 height 10
click at [1061, 181] on icon at bounding box center [1063, 176] width 19 height 14
click at [1067, 134] on icon at bounding box center [1063, 124] width 21 height 21
click at [1064, 182] on icon at bounding box center [1063, 176] width 19 height 14
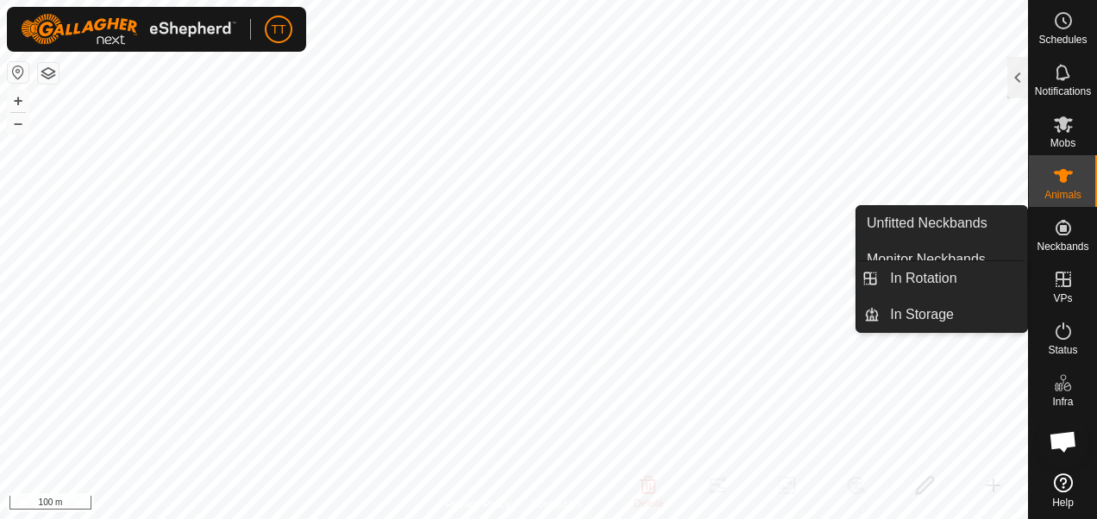
click at [1059, 277] on icon at bounding box center [1063, 279] width 21 height 21
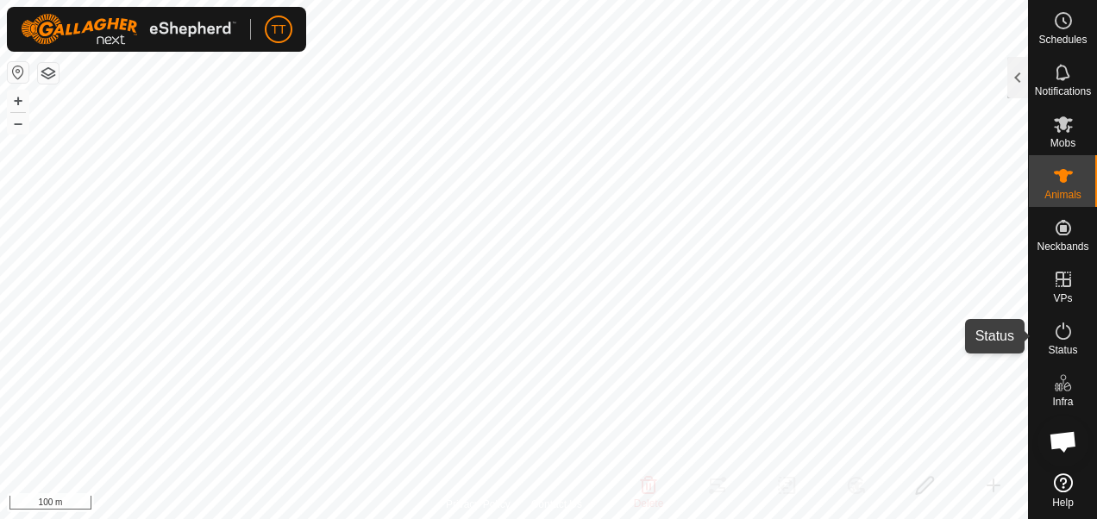
click at [1066, 331] on icon at bounding box center [1063, 331] width 21 height 21
click at [1066, 334] on icon at bounding box center [1063, 331] width 21 height 21
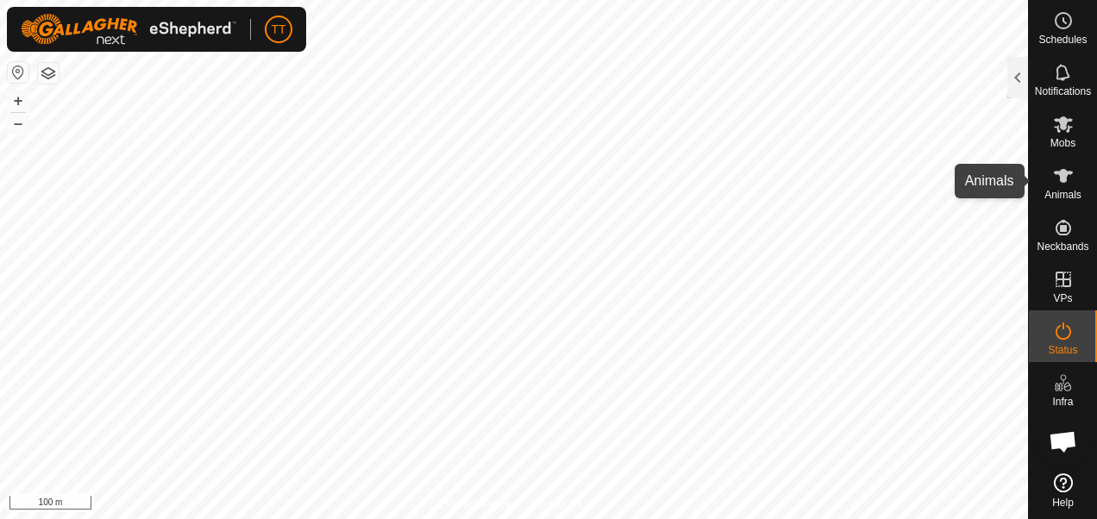
click at [1062, 181] on icon at bounding box center [1063, 176] width 19 height 14
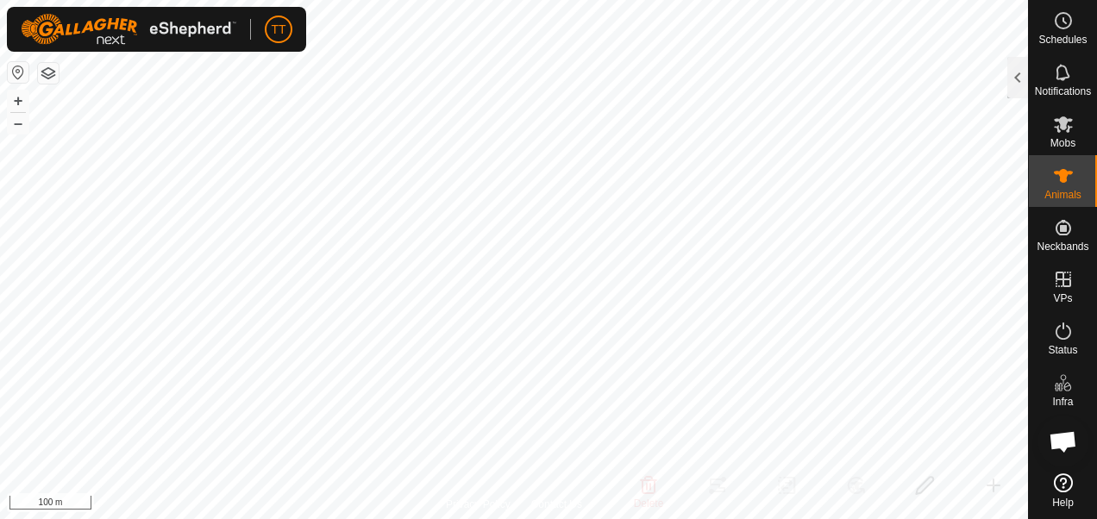
click at [1062, 181] on icon at bounding box center [1063, 176] width 19 height 14
drag, startPoint x: 1062, startPoint y: 181, endPoint x: 1039, endPoint y: 188, distance: 24.3
click at [1039, 188] on div "Animals" at bounding box center [1063, 181] width 68 height 52
click at [1018, 66] on div at bounding box center [1018, 77] width 21 height 41
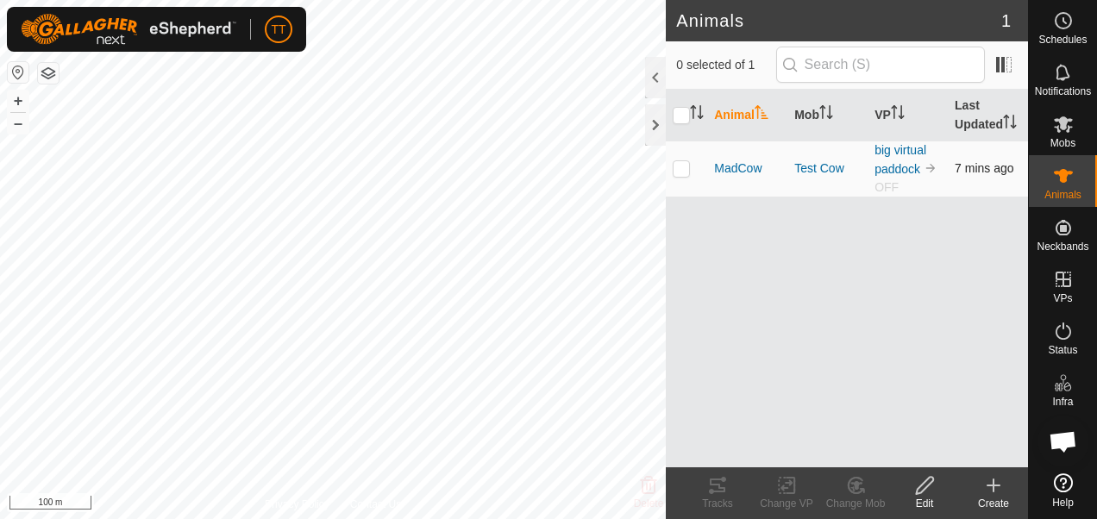
click at [681, 169] on p-checkbox at bounding box center [681, 168] width 17 height 14
checkbox input "true"
click at [718, 488] on icon at bounding box center [717, 485] width 21 height 21
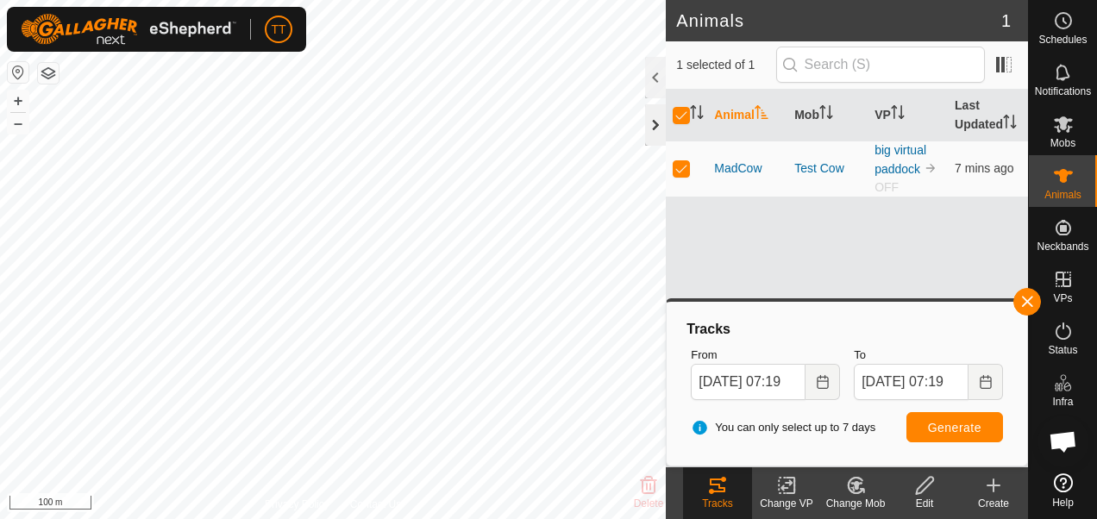
click at [654, 117] on div at bounding box center [655, 124] width 21 height 41
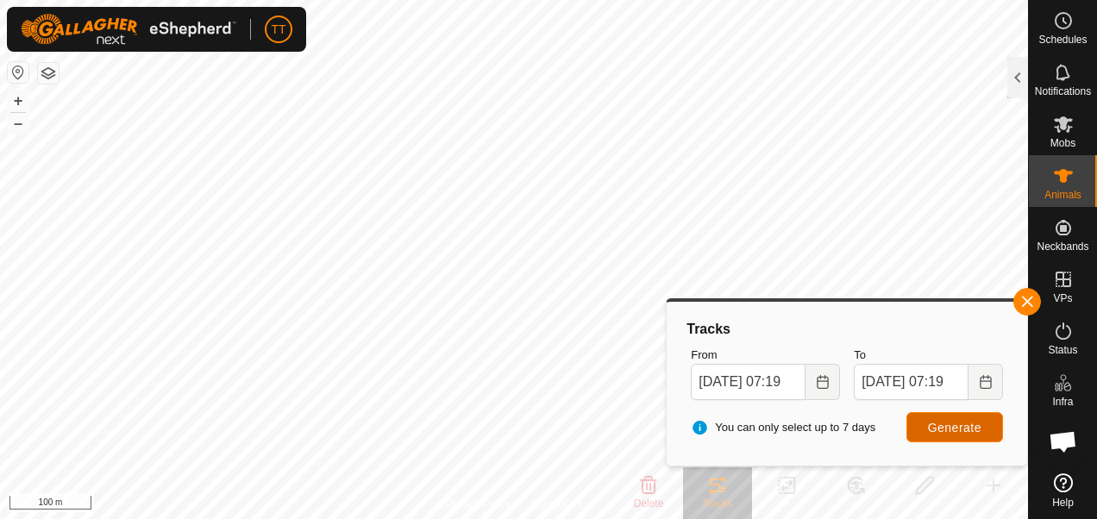
click at [965, 428] on span "Generate" at bounding box center [954, 428] width 53 height 14
click at [824, 380] on icon "Choose Date" at bounding box center [822, 382] width 11 height 14
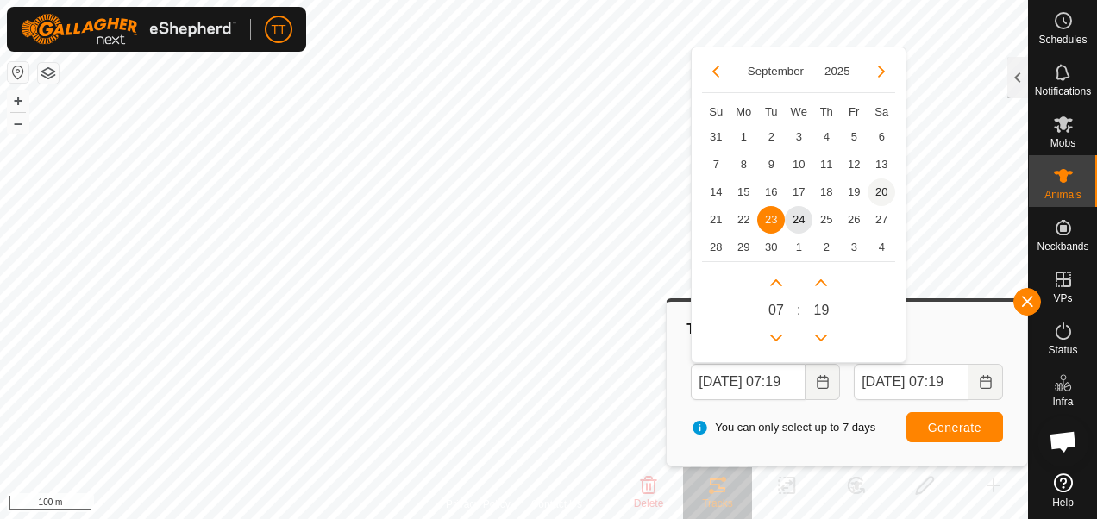
click at [878, 191] on span "20" at bounding box center [882, 193] width 28 height 28
type input "[DATE] 07:19"
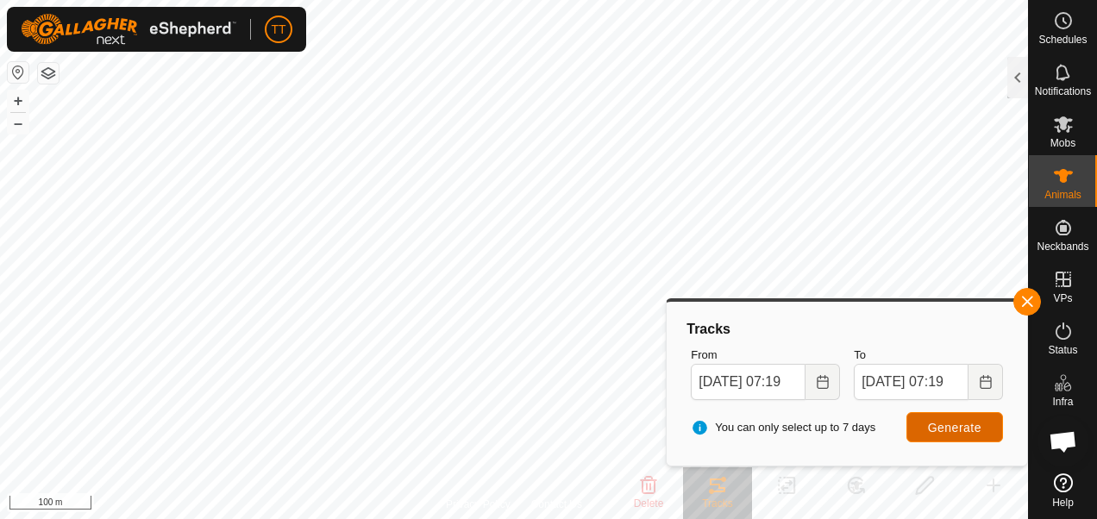
click at [959, 430] on span "Generate" at bounding box center [954, 428] width 53 height 14
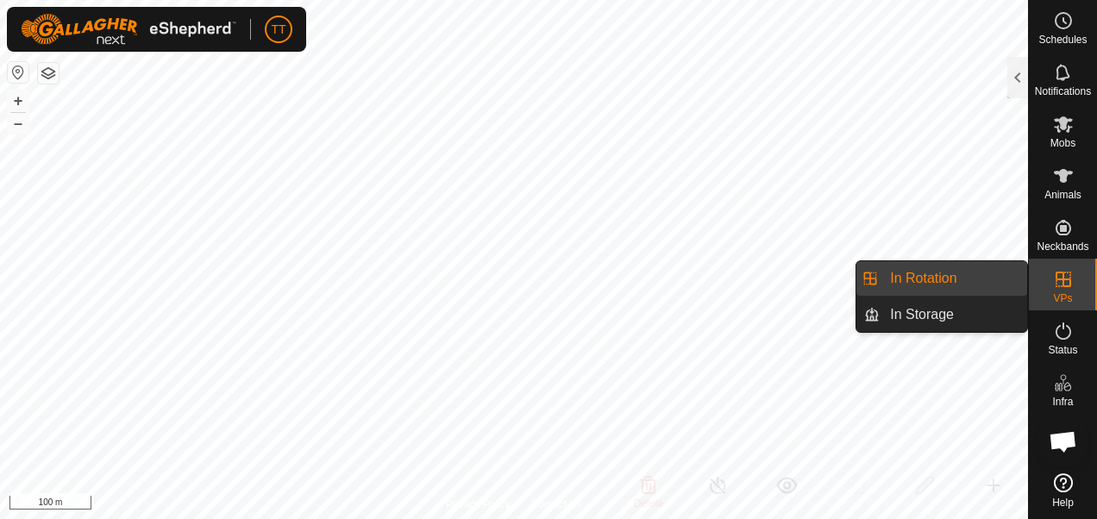
click at [1056, 286] on icon at bounding box center [1064, 280] width 16 height 16
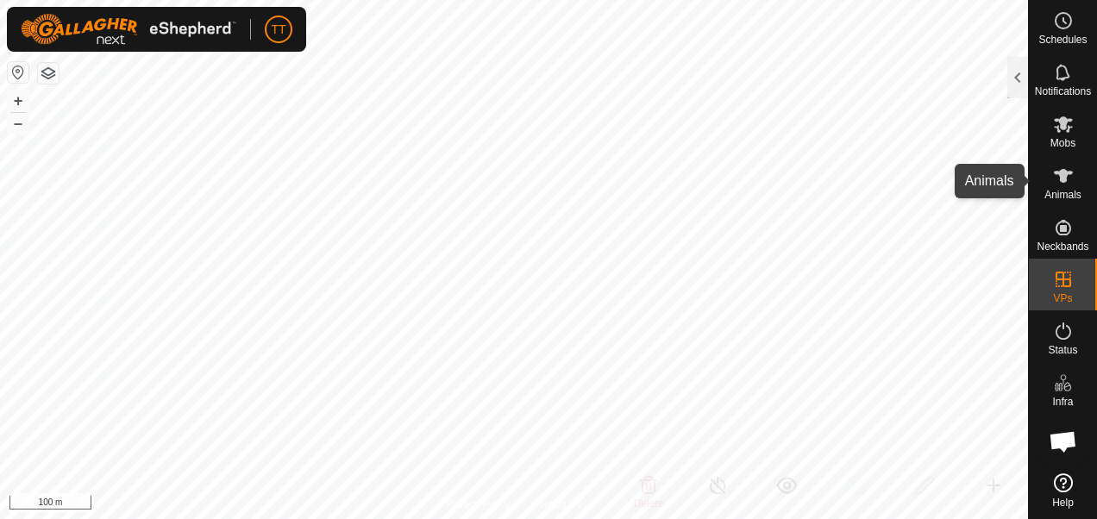
click at [1064, 178] on icon at bounding box center [1063, 176] width 19 height 14
click at [1058, 167] on icon at bounding box center [1063, 176] width 21 height 21
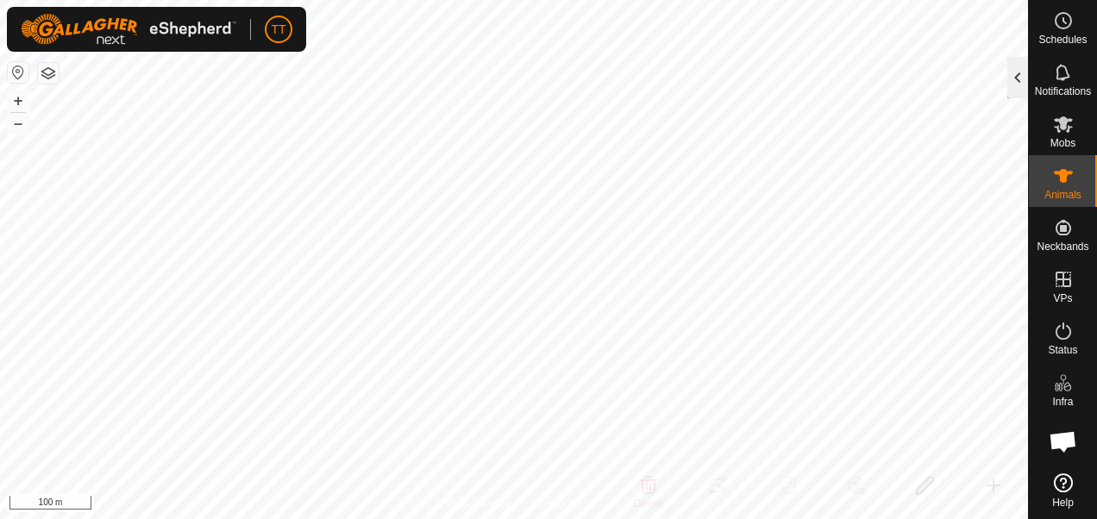
click at [1014, 79] on div at bounding box center [1018, 77] width 21 height 41
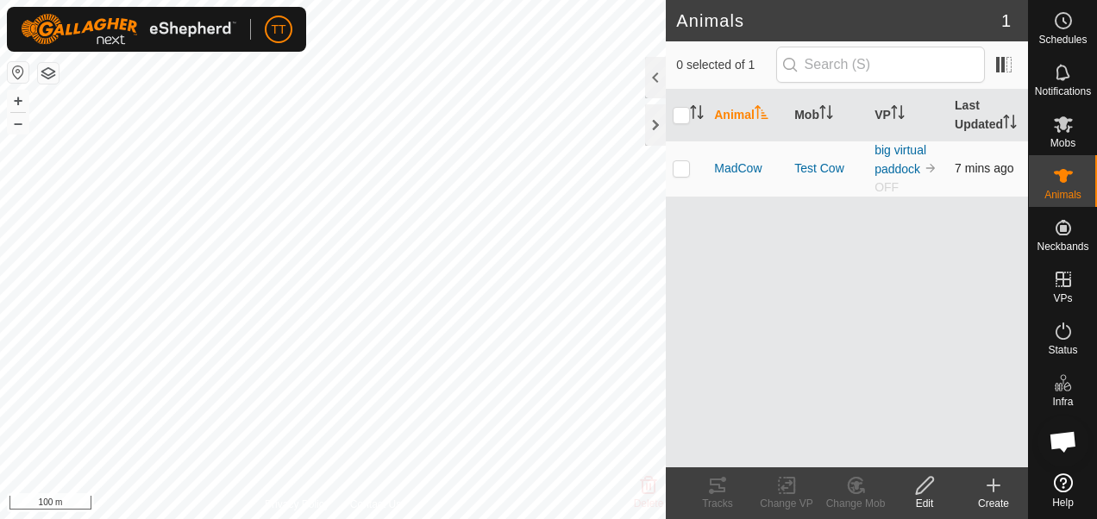
click at [680, 168] on p-checkbox at bounding box center [681, 168] width 17 height 14
checkbox input "true"
click at [706, 498] on div "Tracks" at bounding box center [717, 504] width 69 height 16
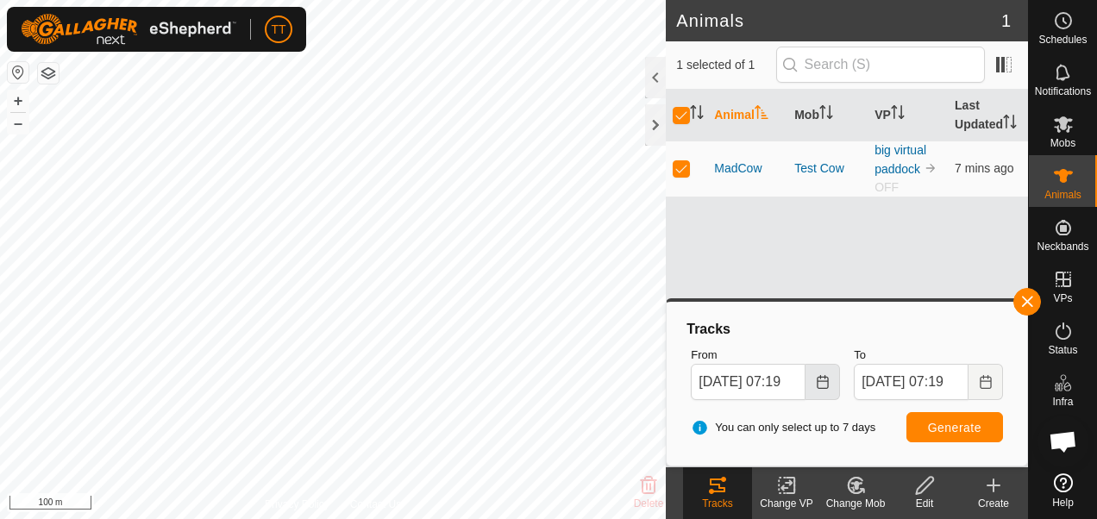
click at [819, 376] on icon "Choose Date" at bounding box center [822, 382] width 11 height 14
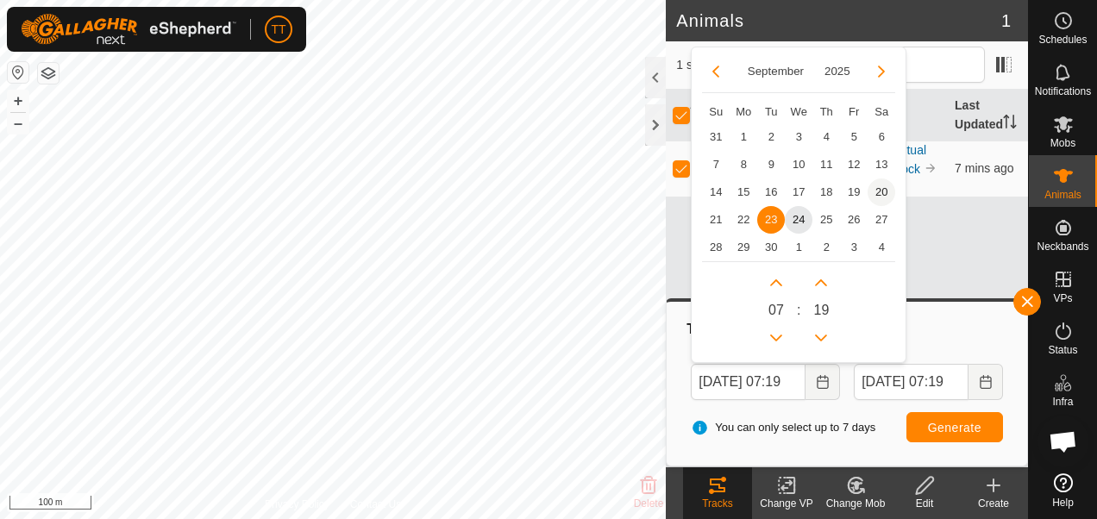
click at [882, 186] on span "20" at bounding box center [882, 193] width 28 height 28
type input "[DATE] 07:19"
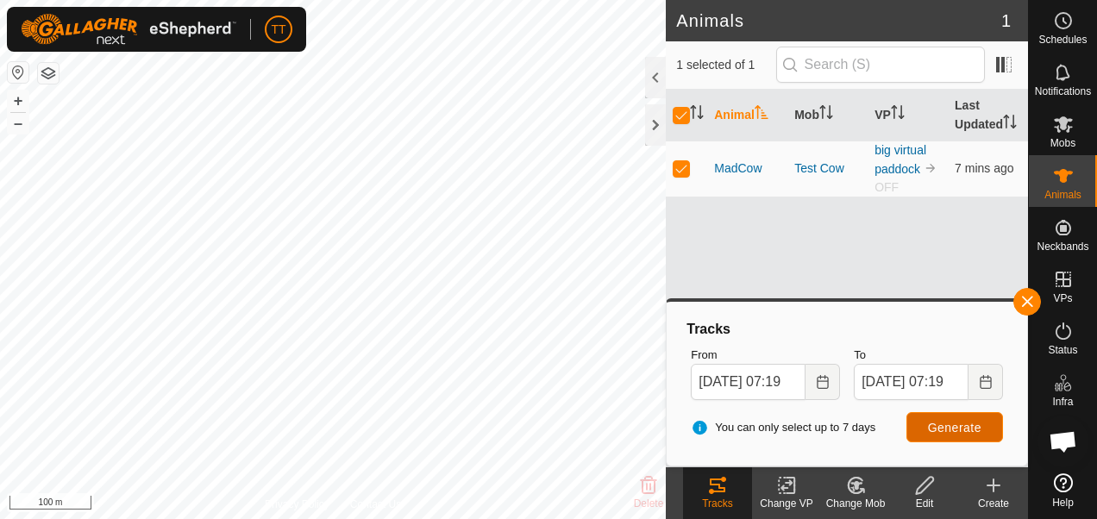
click at [963, 429] on span "Generate" at bounding box center [954, 428] width 53 height 14
click at [19, 95] on button "+" at bounding box center [18, 101] width 21 height 21
click at [24, 124] on button "–" at bounding box center [18, 123] width 21 height 21
click at [657, 129] on div at bounding box center [655, 124] width 21 height 41
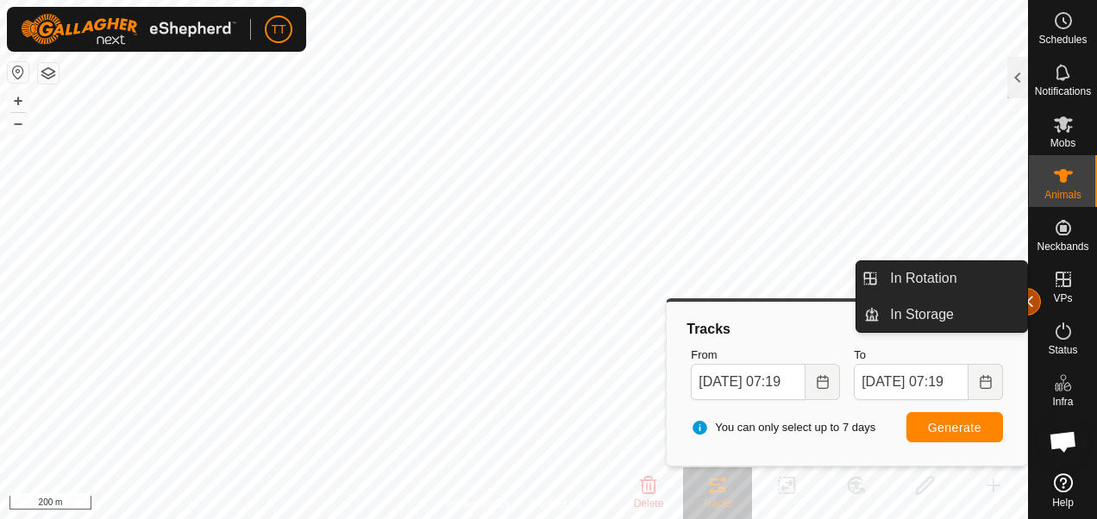
click at [1029, 302] on span "button" at bounding box center [1027, 302] width 14 height 14
